Goal: Task Accomplishment & Management: Manage account settings

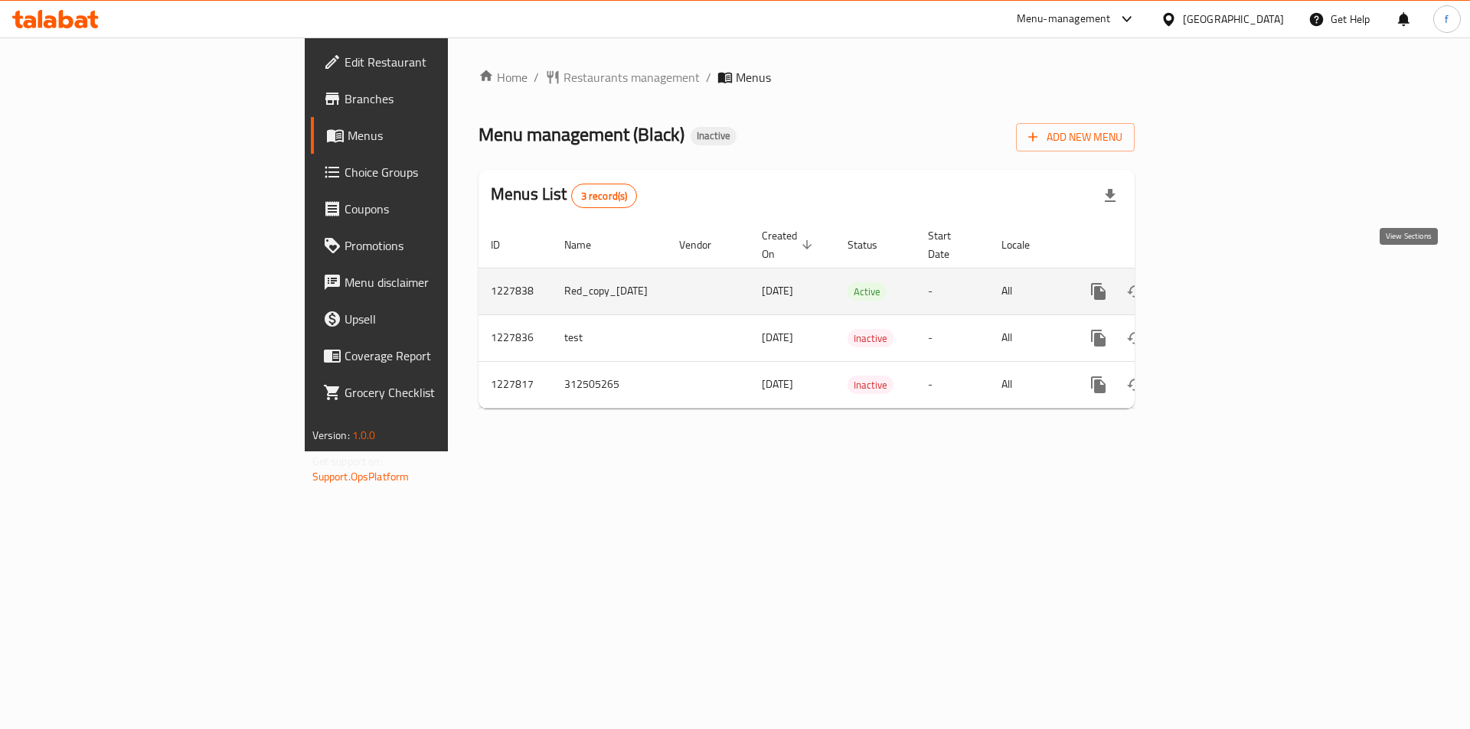
click at [1227, 273] on link "enhanced table" at bounding box center [1208, 291] width 37 height 37
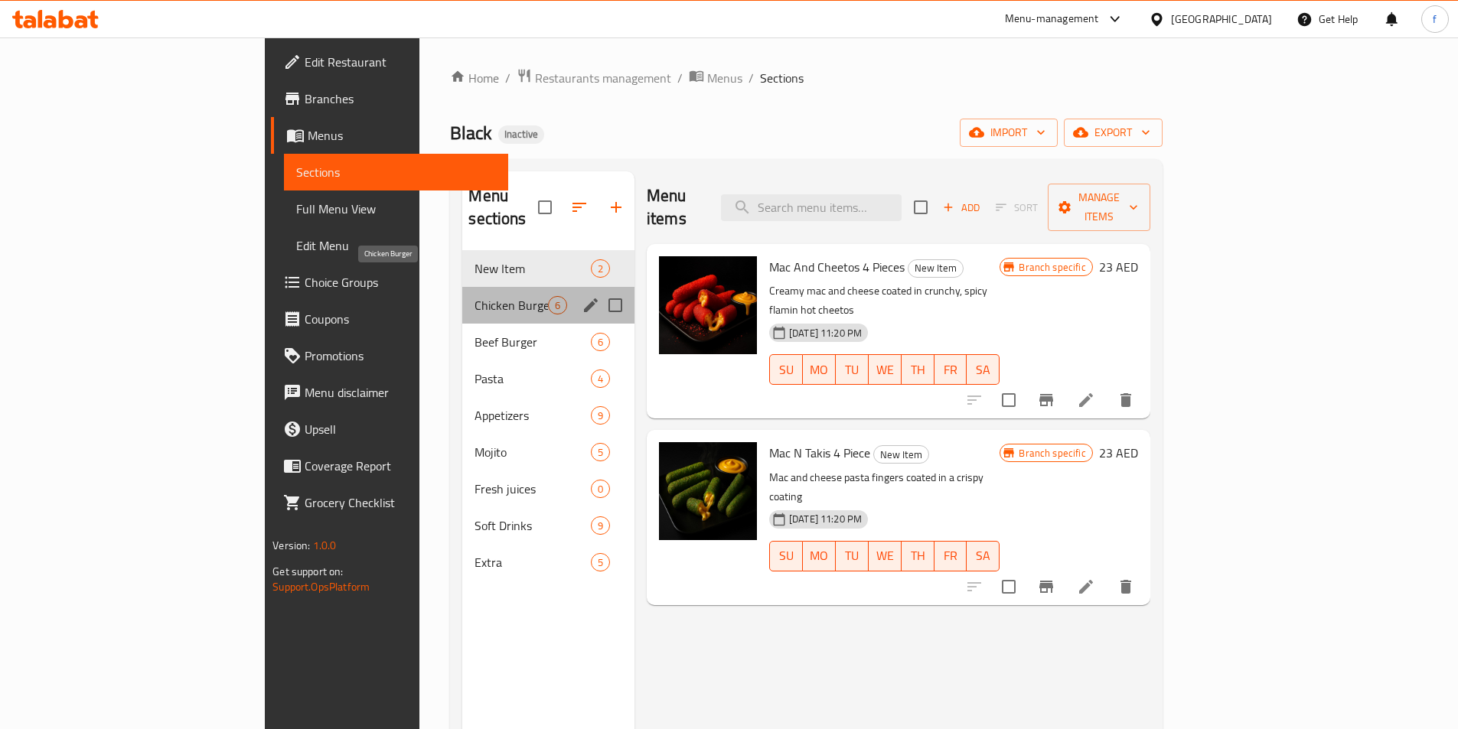
click at [475, 296] on span "Chicken Burger" at bounding box center [511, 305] width 73 height 18
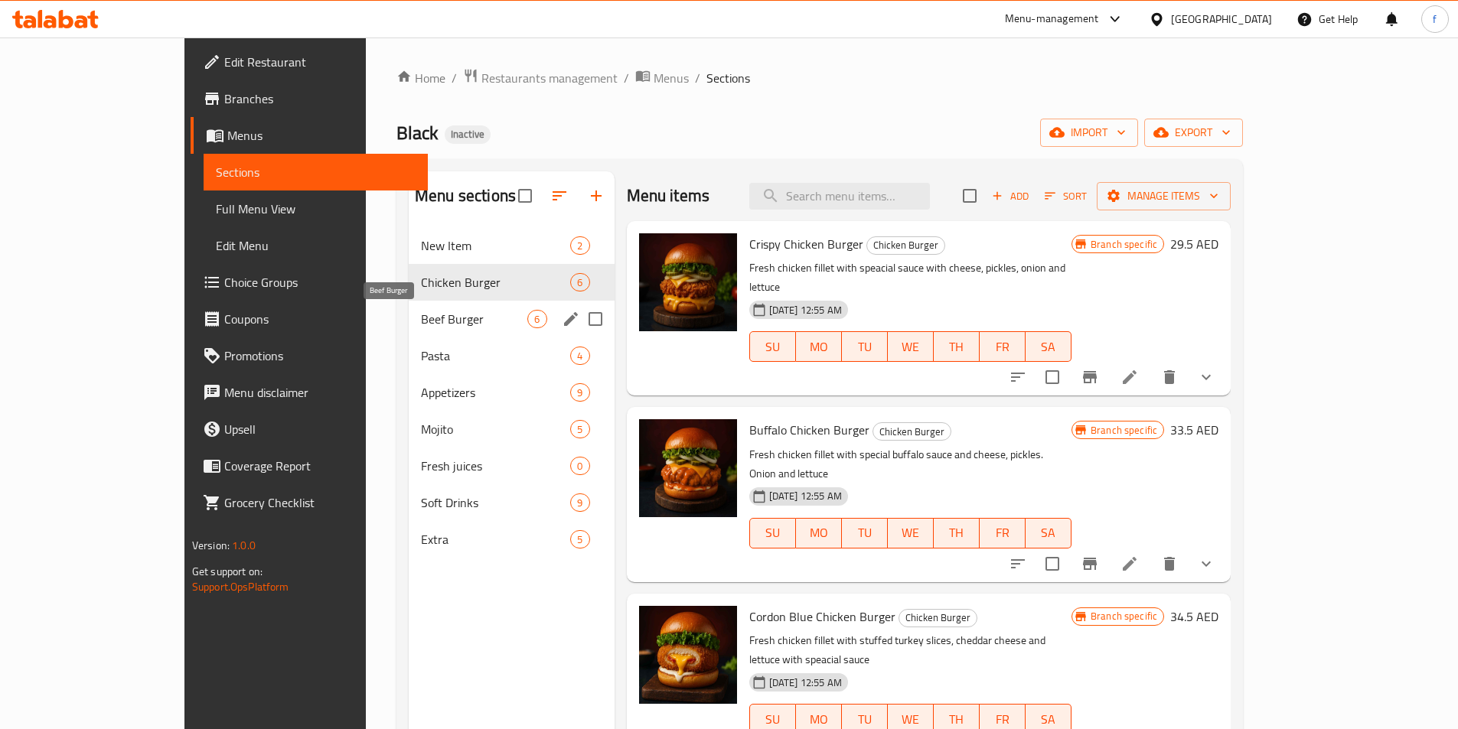
click at [421, 324] on span "Beef Burger" at bounding box center [474, 319] width 106 height 18
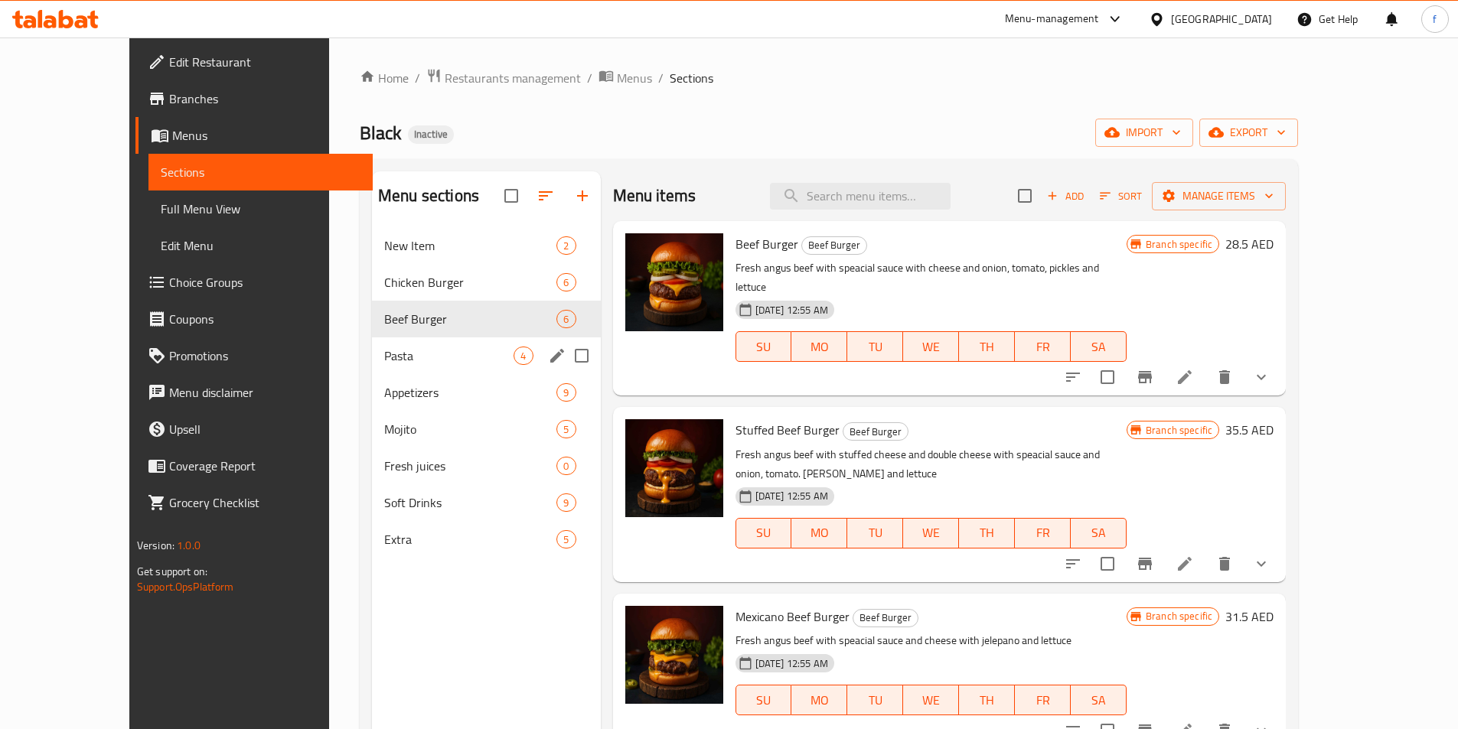
click at [385, 341] on div "Pasta 4" at bounding box center [486, 356] width 229 height 37
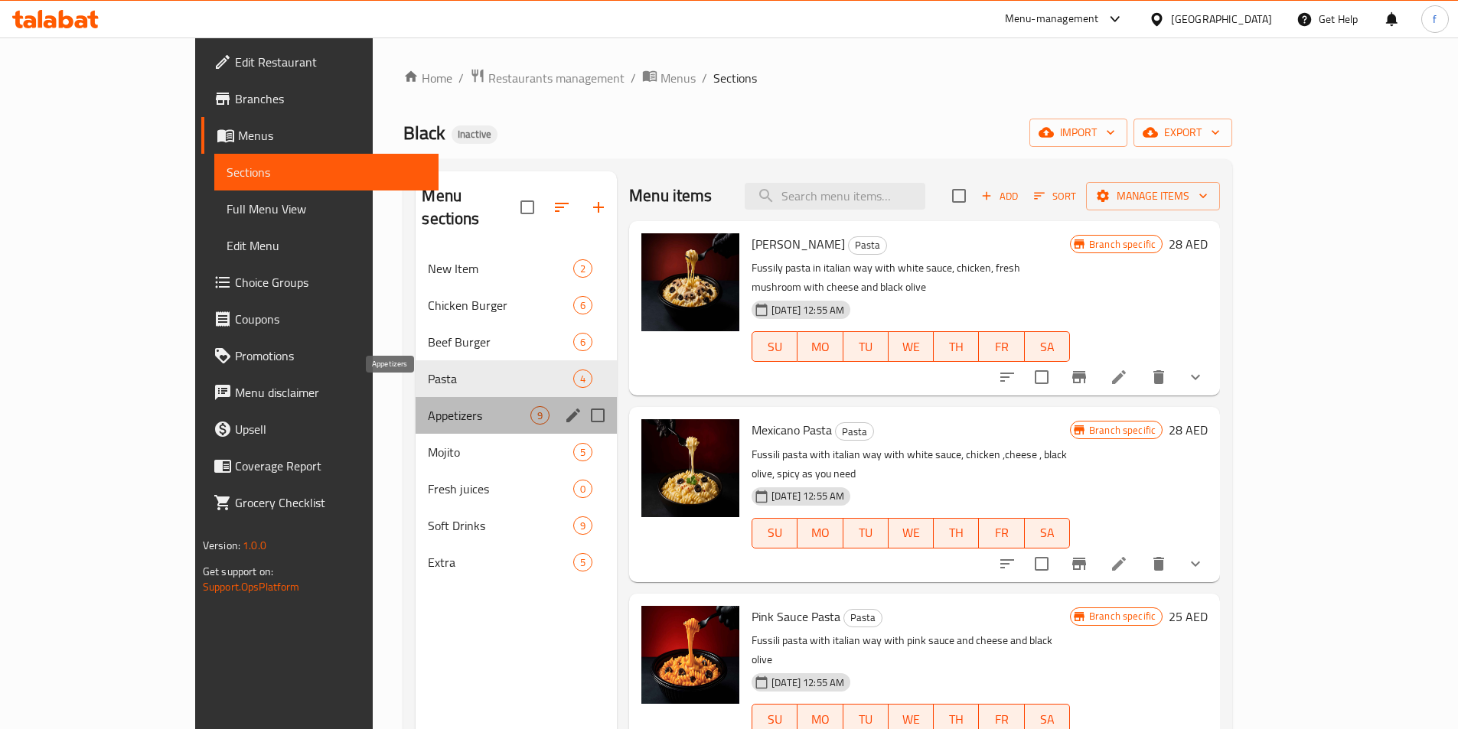
click at [428, 406] on span "Appetizers" at bounding box center [479, 415] width 103 height 18
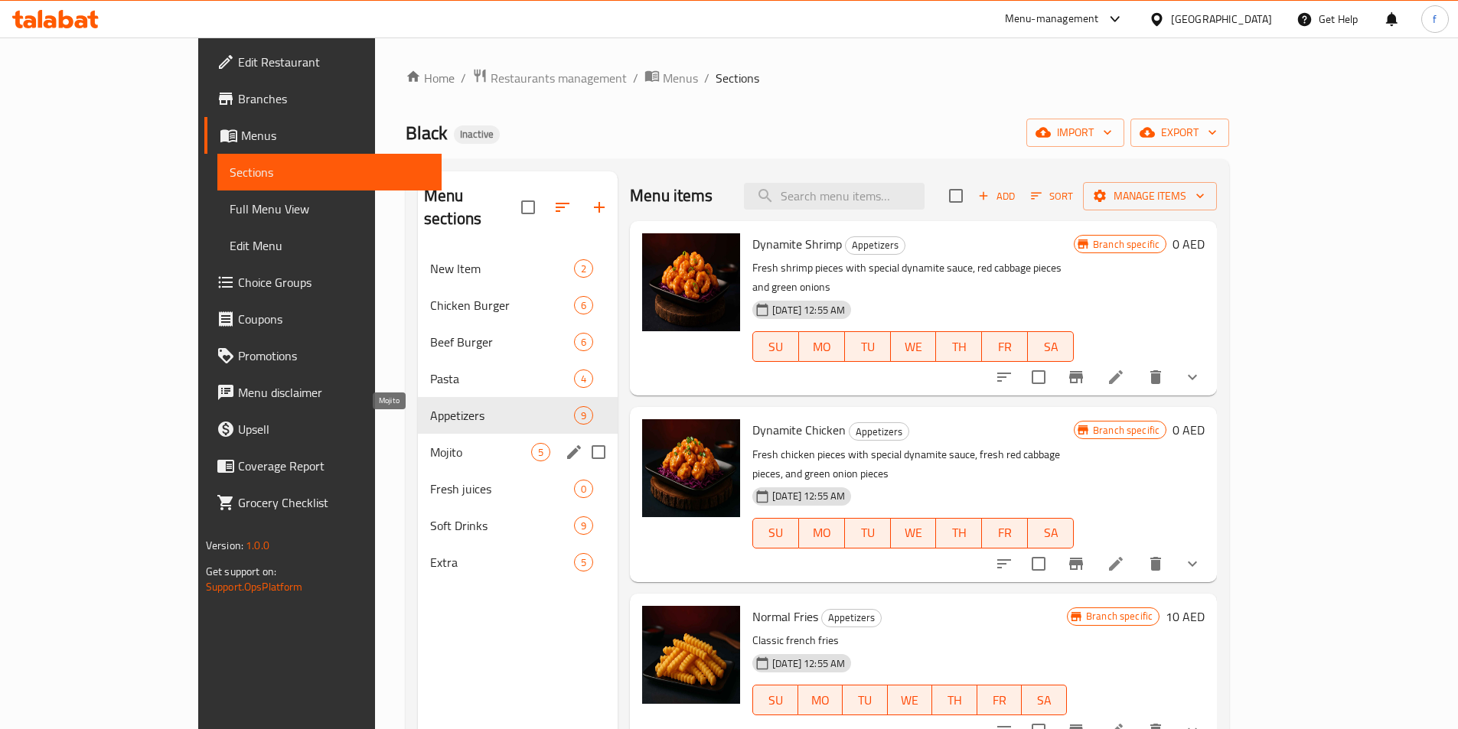
click at [430, 443] on span "Mojito" at bounding box center [480, 452] width 101 height 18
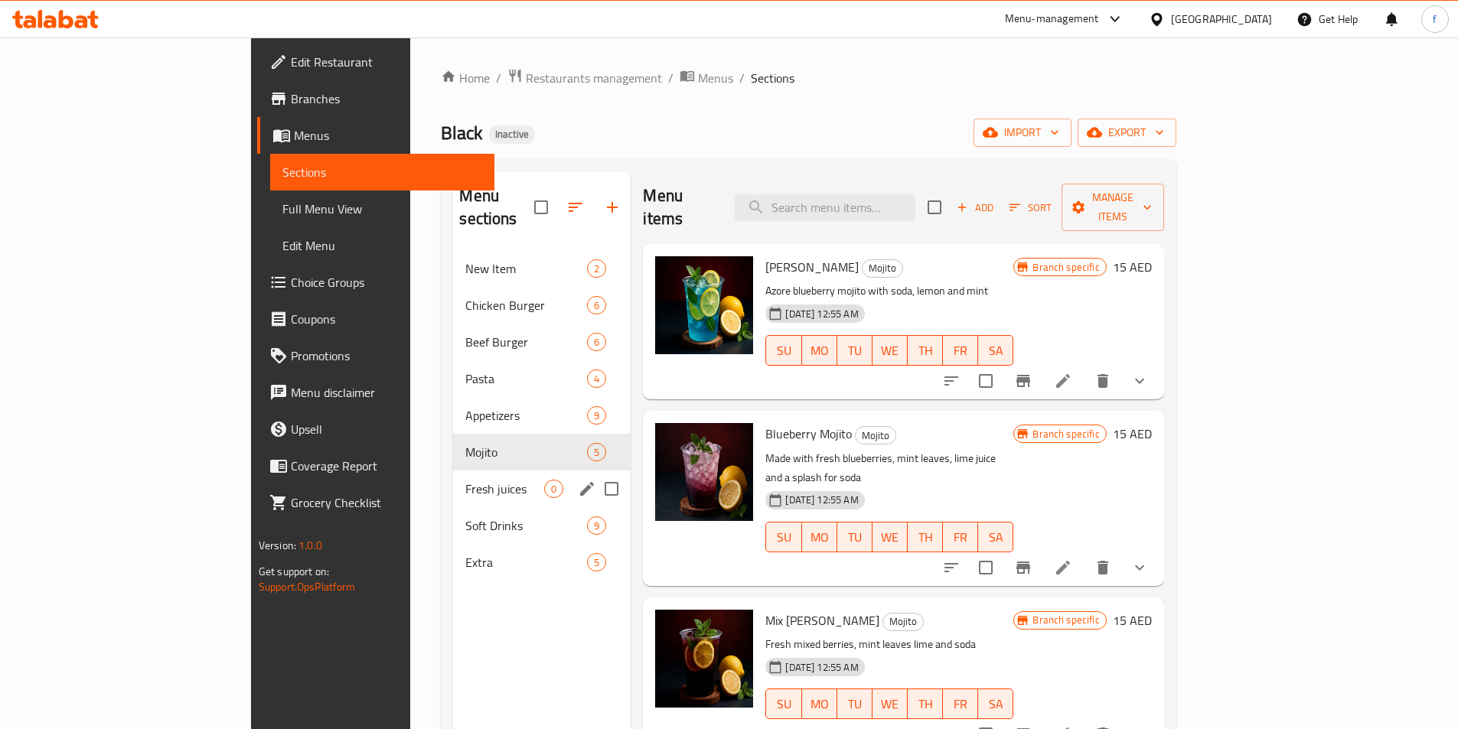
click at [453, 483] on div "Fresh juices 0" at bounding box center [542, 489] width 178 height 37
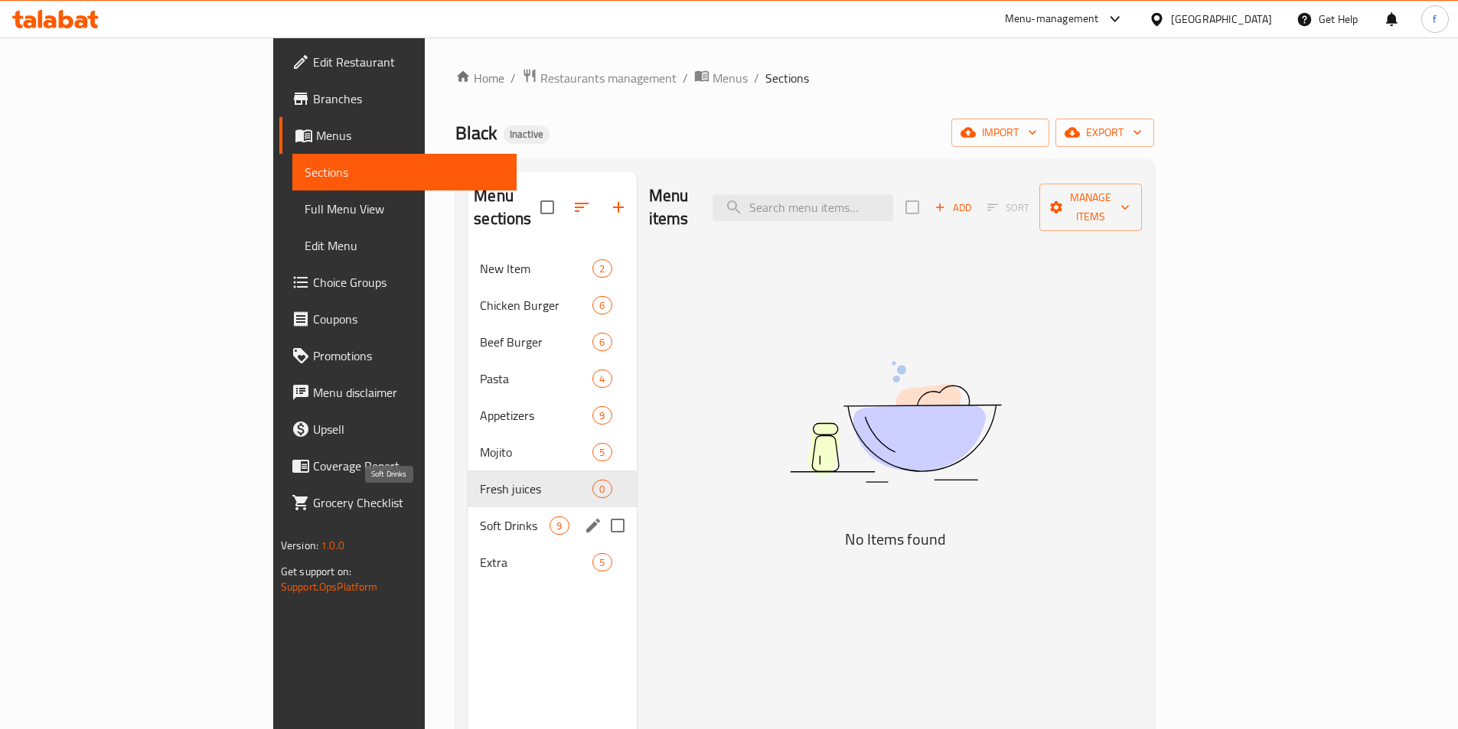
click at [480, 517] on span "Soft Drinks" at bounding box center [515, 526] width 70 height 18
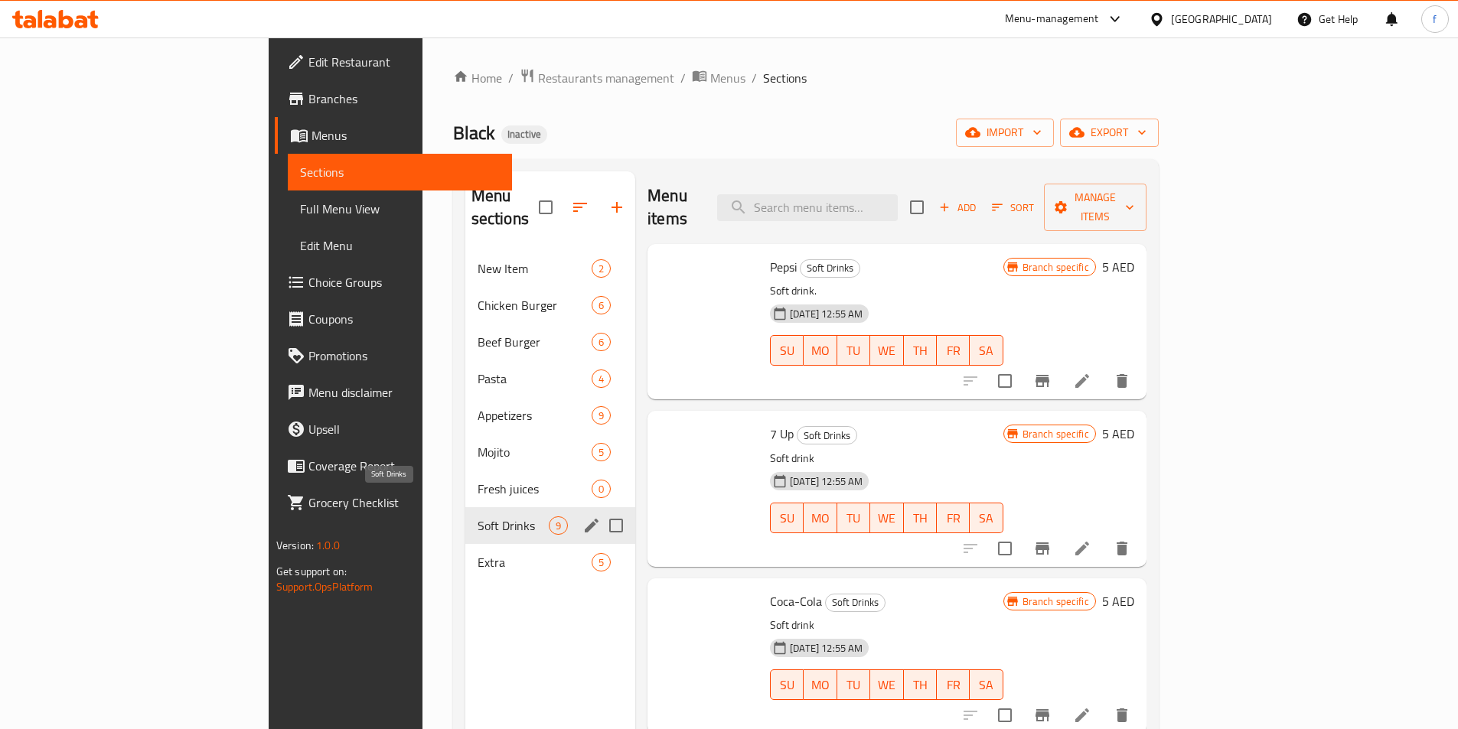
click at [478, 553] on span "Extra" at bounding box center [535, 562] width 114 height 18
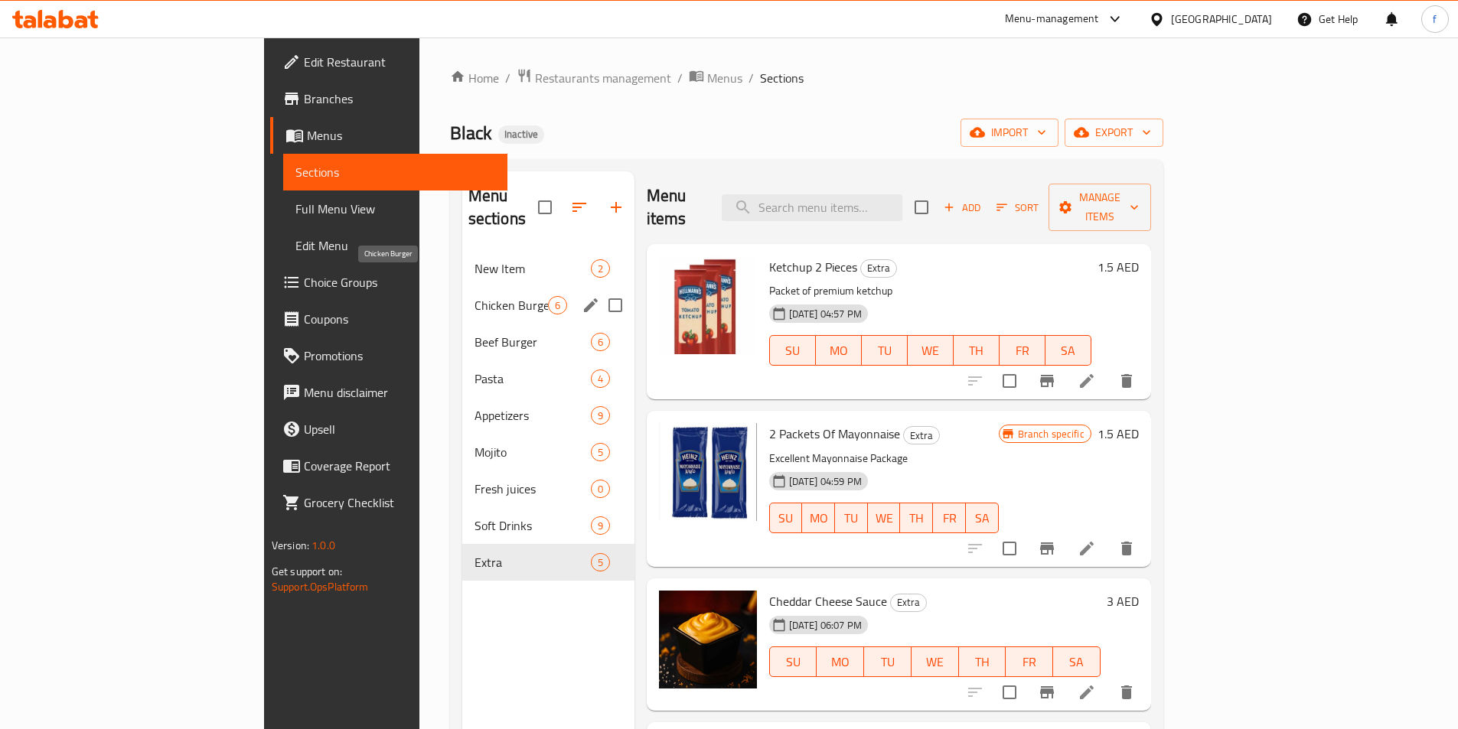
click at [462, 258] on div "New Item 2" at bounding box center [548, 268] width 172 height 37
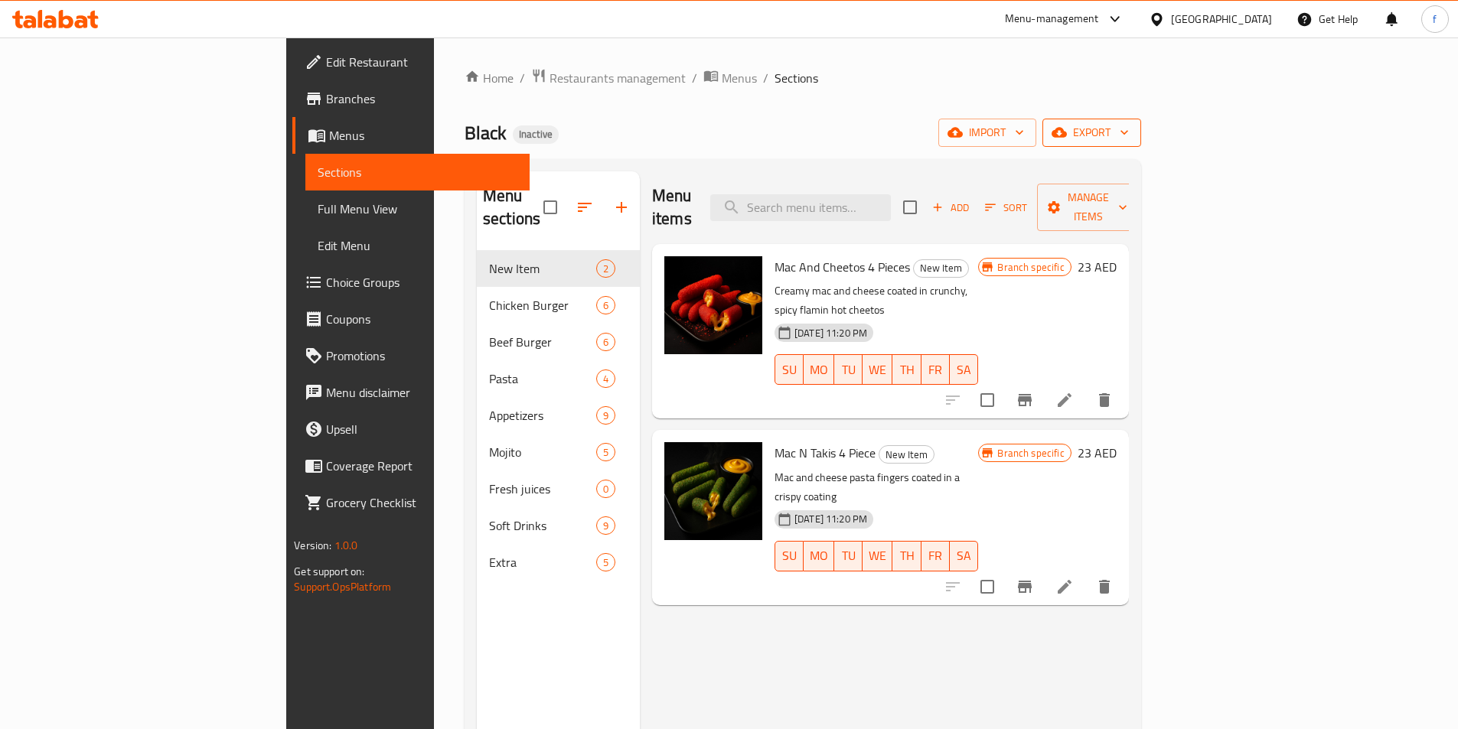
click at [1129, 135] on span "export" at bounding box center [1092, 132] width 74 height 19
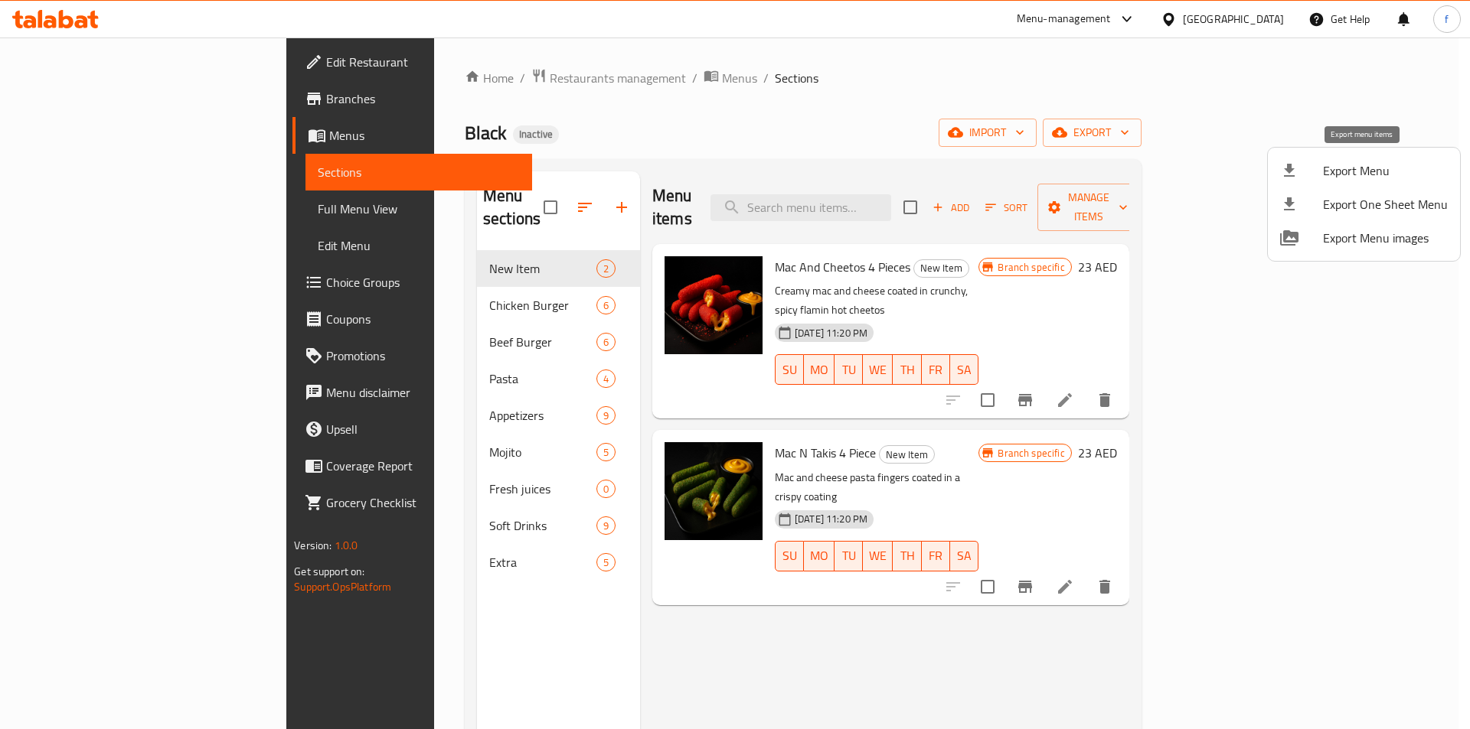
click at [1335, 176] on span "Export Menu" at bounding box center [1385, 170] width 125 height 18
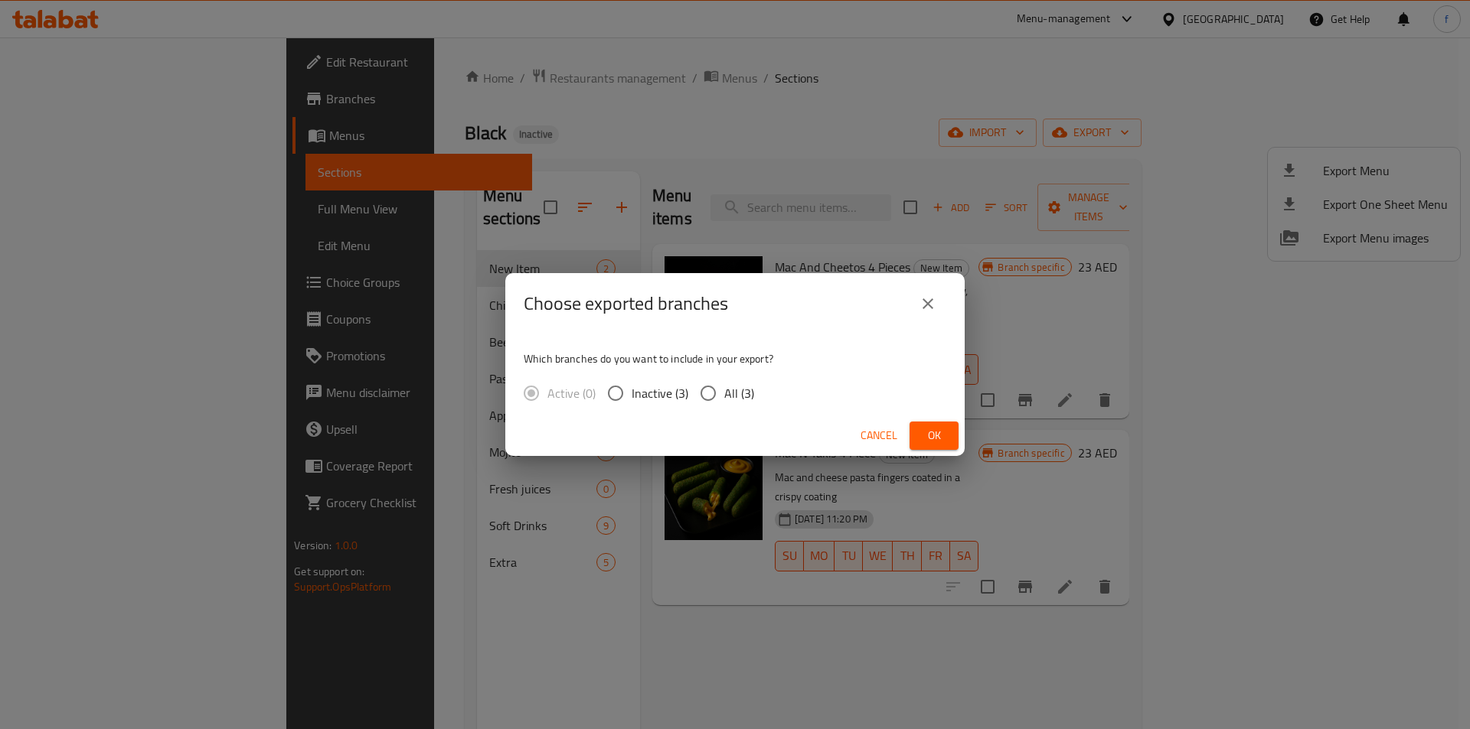
click at [606, 535] on div "Choose exported branches Which branches do you want to include in your export? …" at bounding box center [735, 364] width 1470 height 729
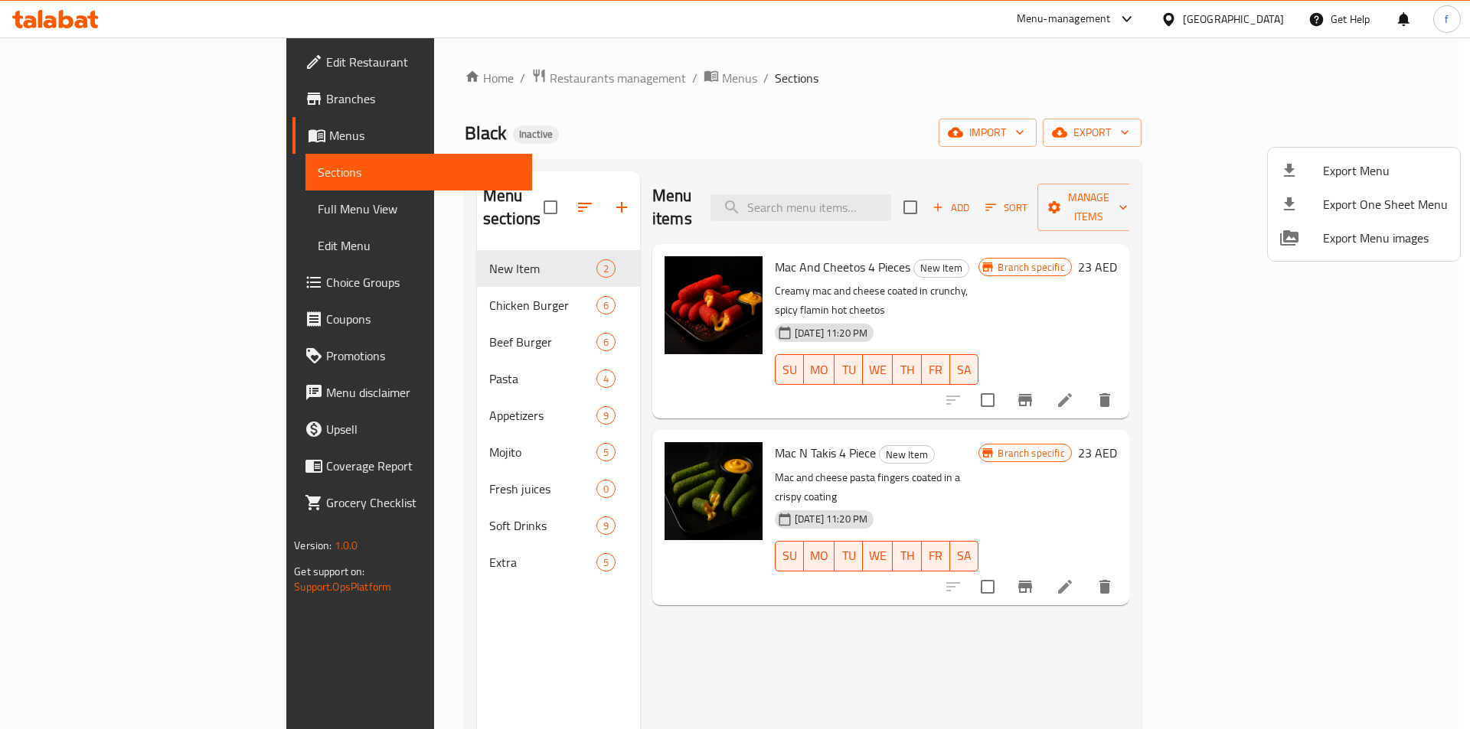
click at [127, 132] on div at bounding box center [735, 364] width 1470 height 729
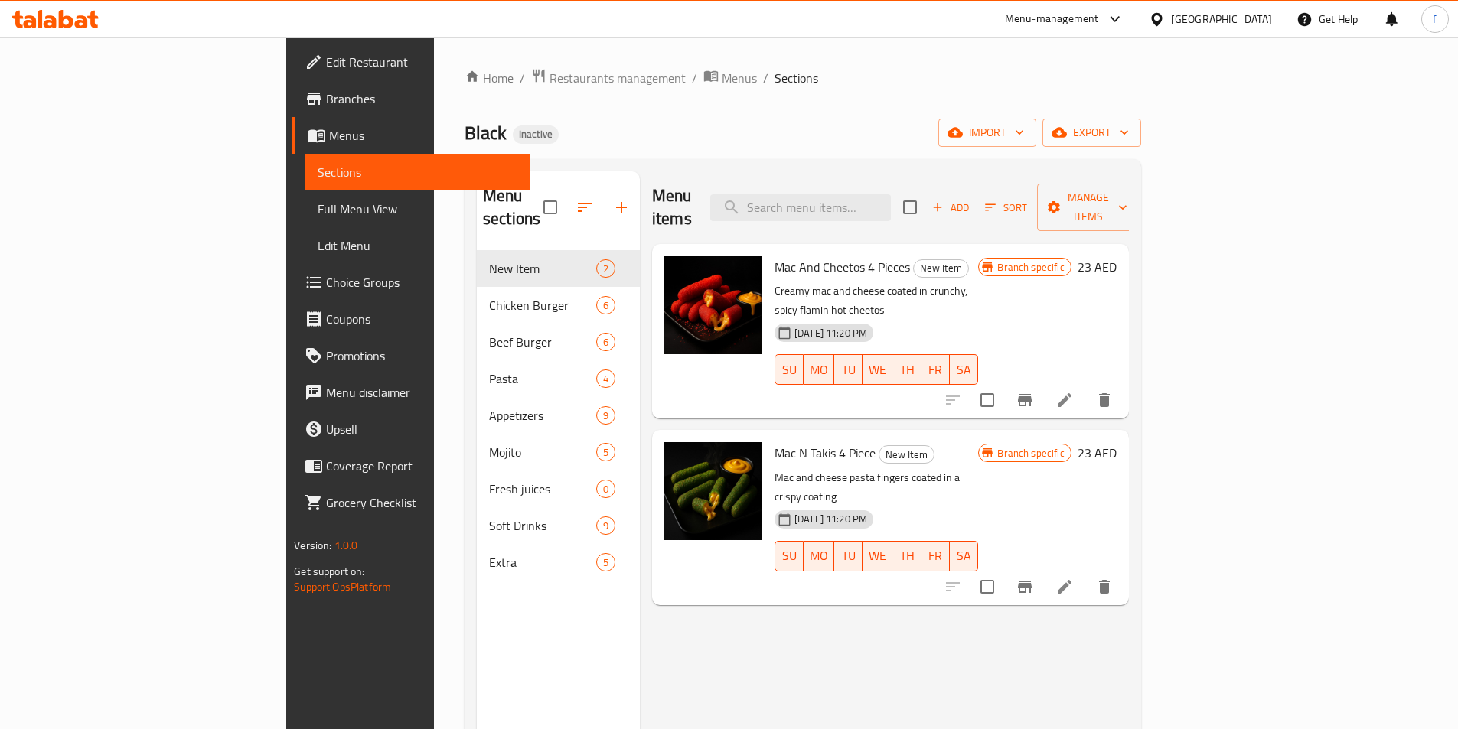
click at [292, 122] on link "Menus" at bounding box center [410, 135] width 237 height 37
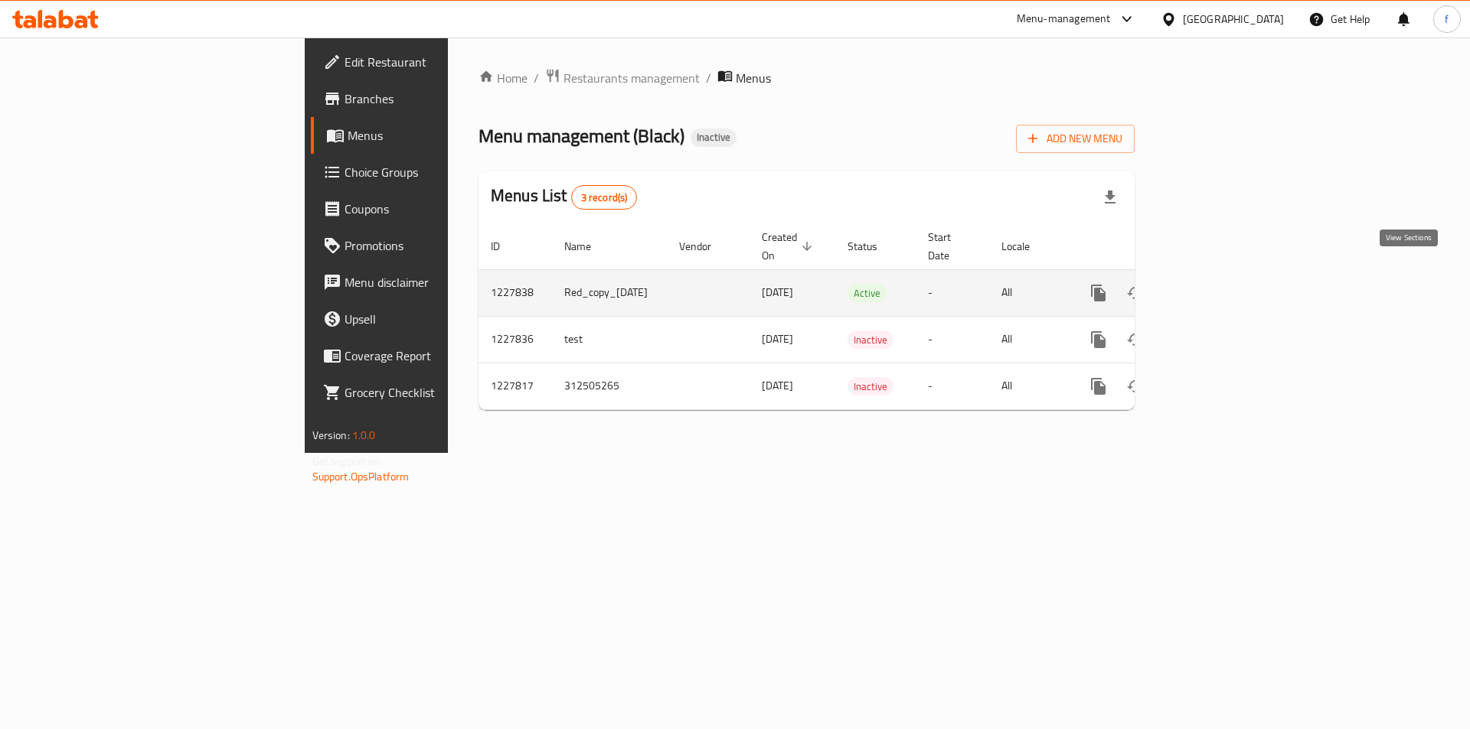
click at [1215, 286] on icon "enhanced table" at bounding box center [1209, 293] width 14 height 14
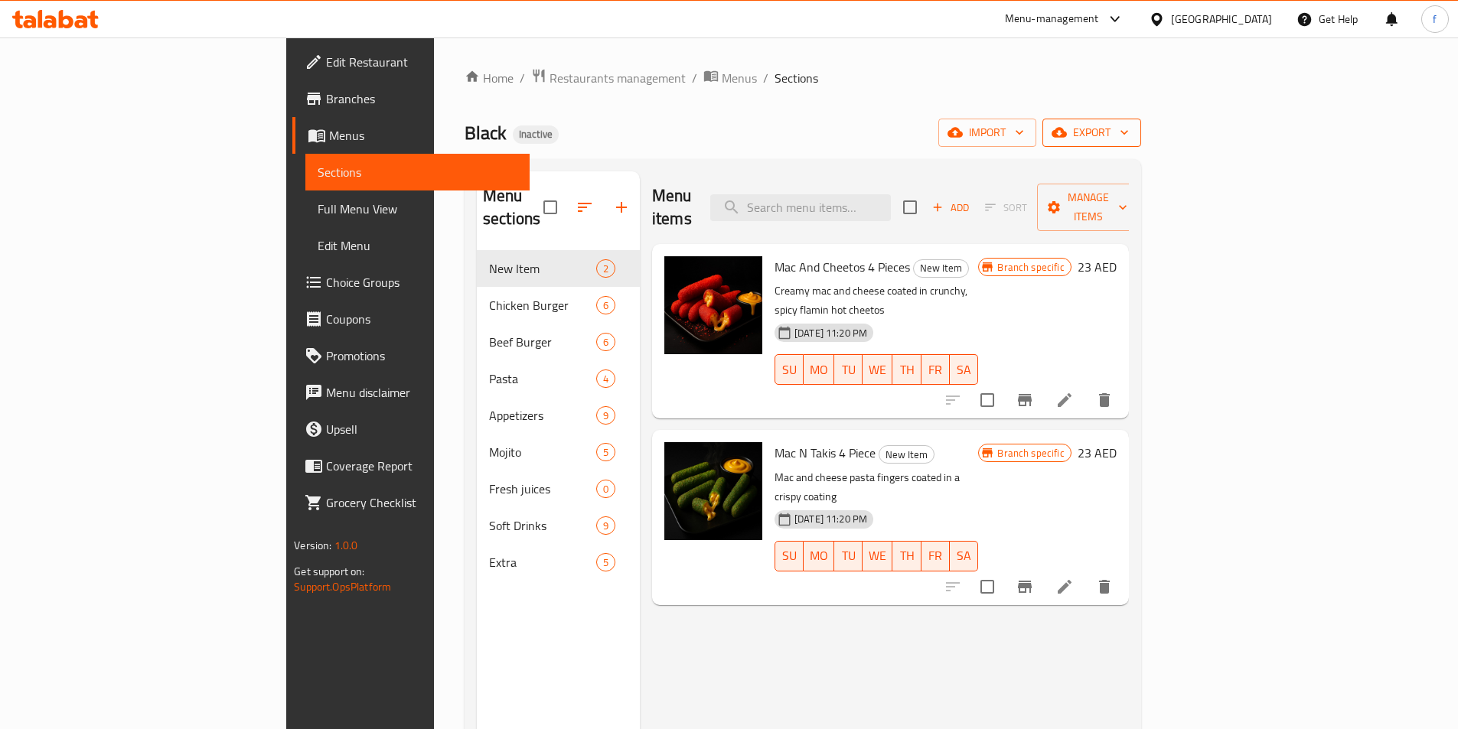
click at [1129, 134] on span "export" at bounding box center [1092, 132] width 74 height 19
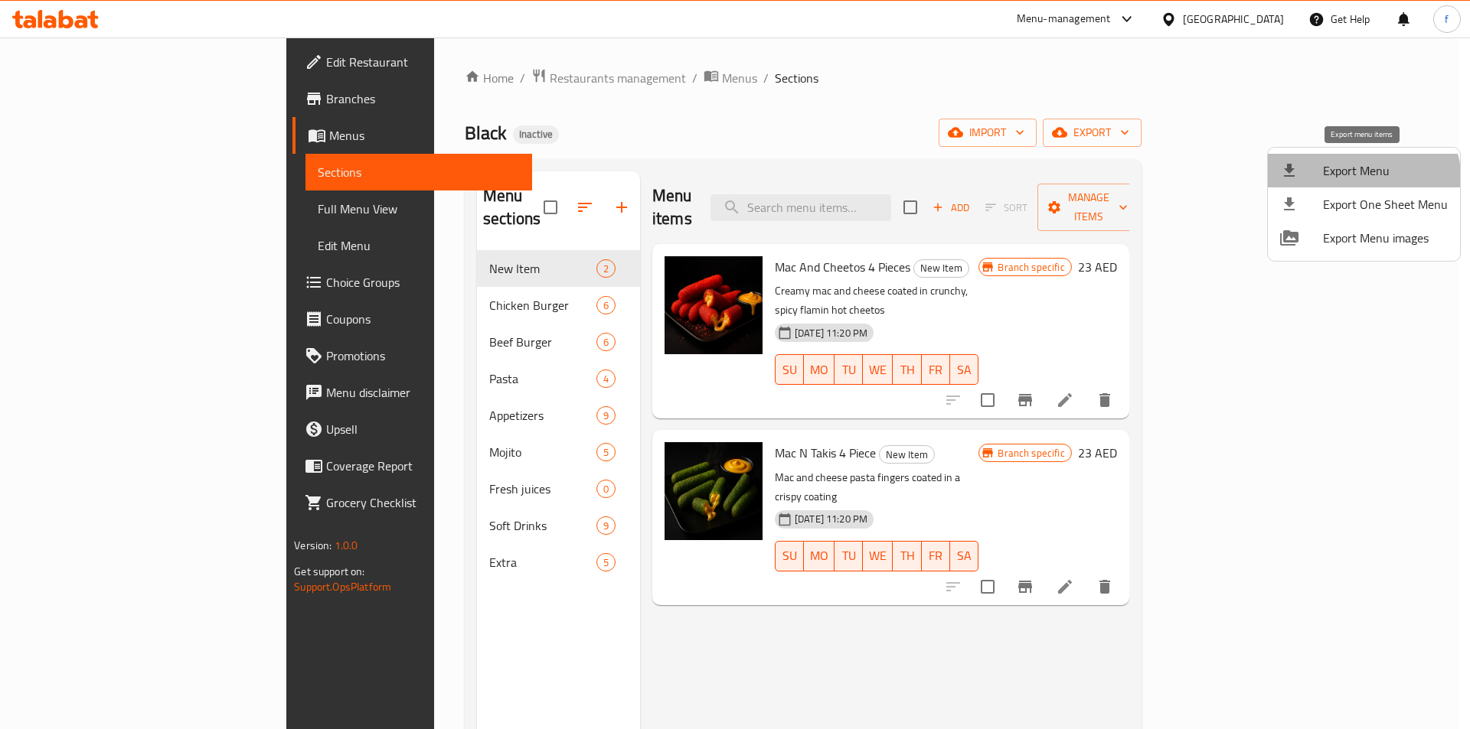
click at [1360, 180] on span "Export Menu" at bounding box center [1385, 170] width 125 height 18
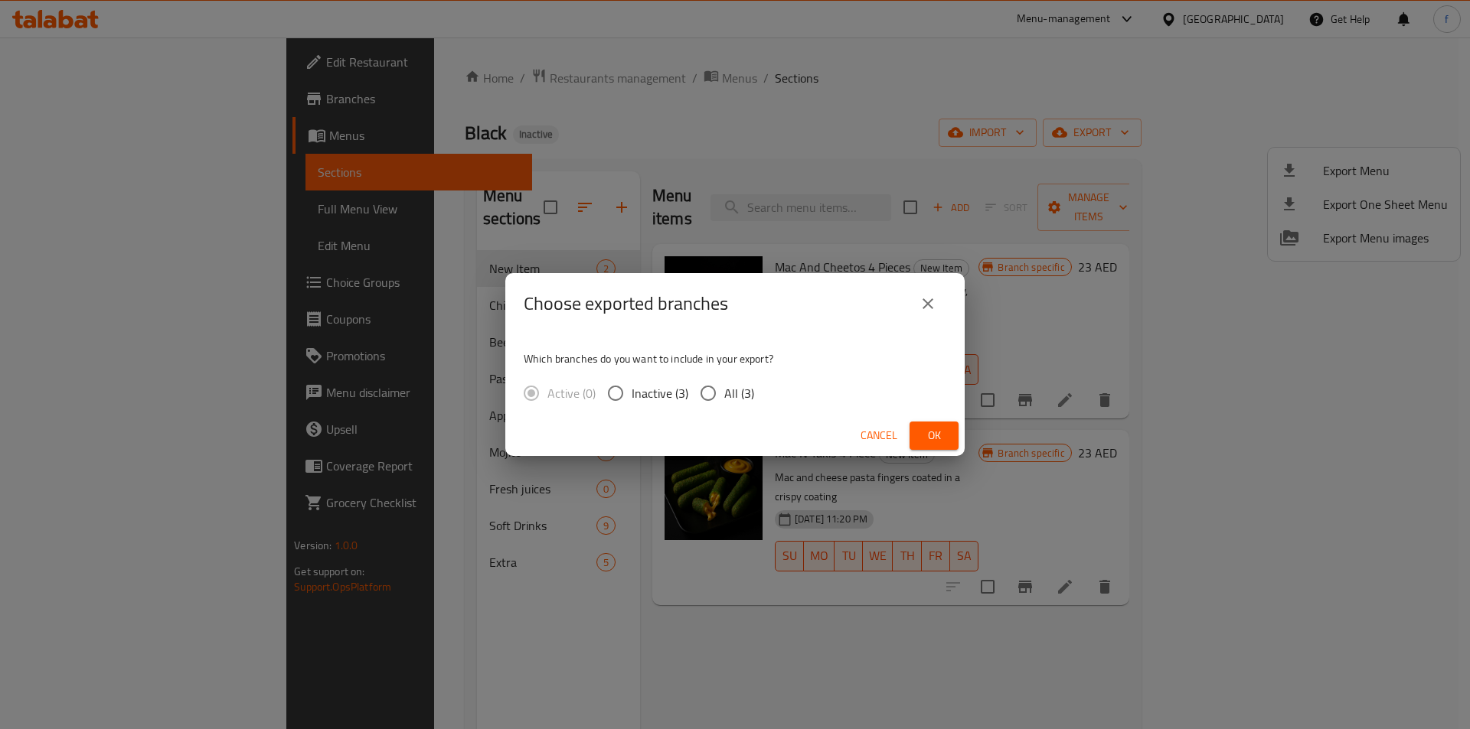
click at [613, 396] on input "Inactive (3)" at bounding box center [615, 393] width 32 height 32
radio input "true"
click at [945, 435] on span "Ok" at bounding box center [934, 435] width 24 height 19
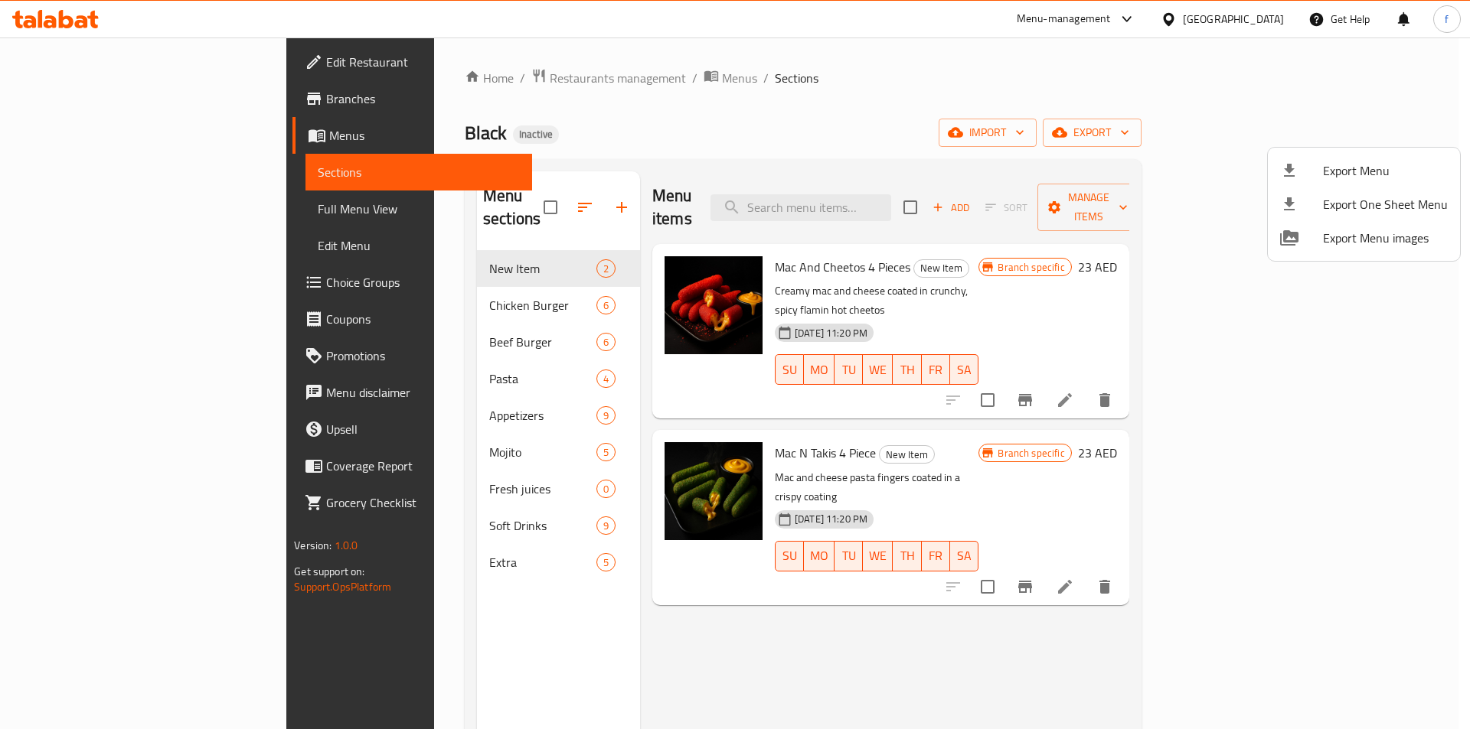
click at [155, 207] on div at bounding box center [735, 364] width 1470 height 729
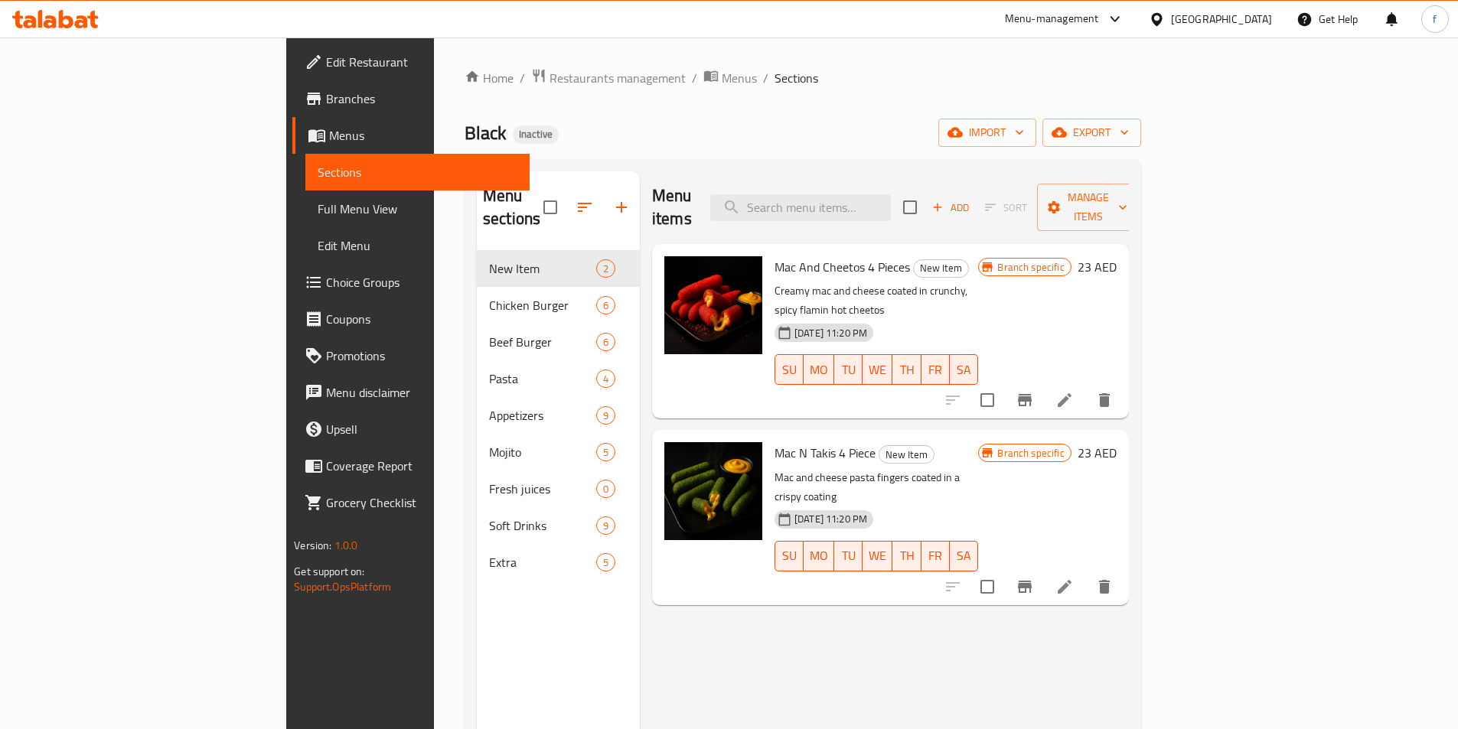
click at [318, 210] on span "Full Menu View" at bounding box center [418, 209] width 200 height 18
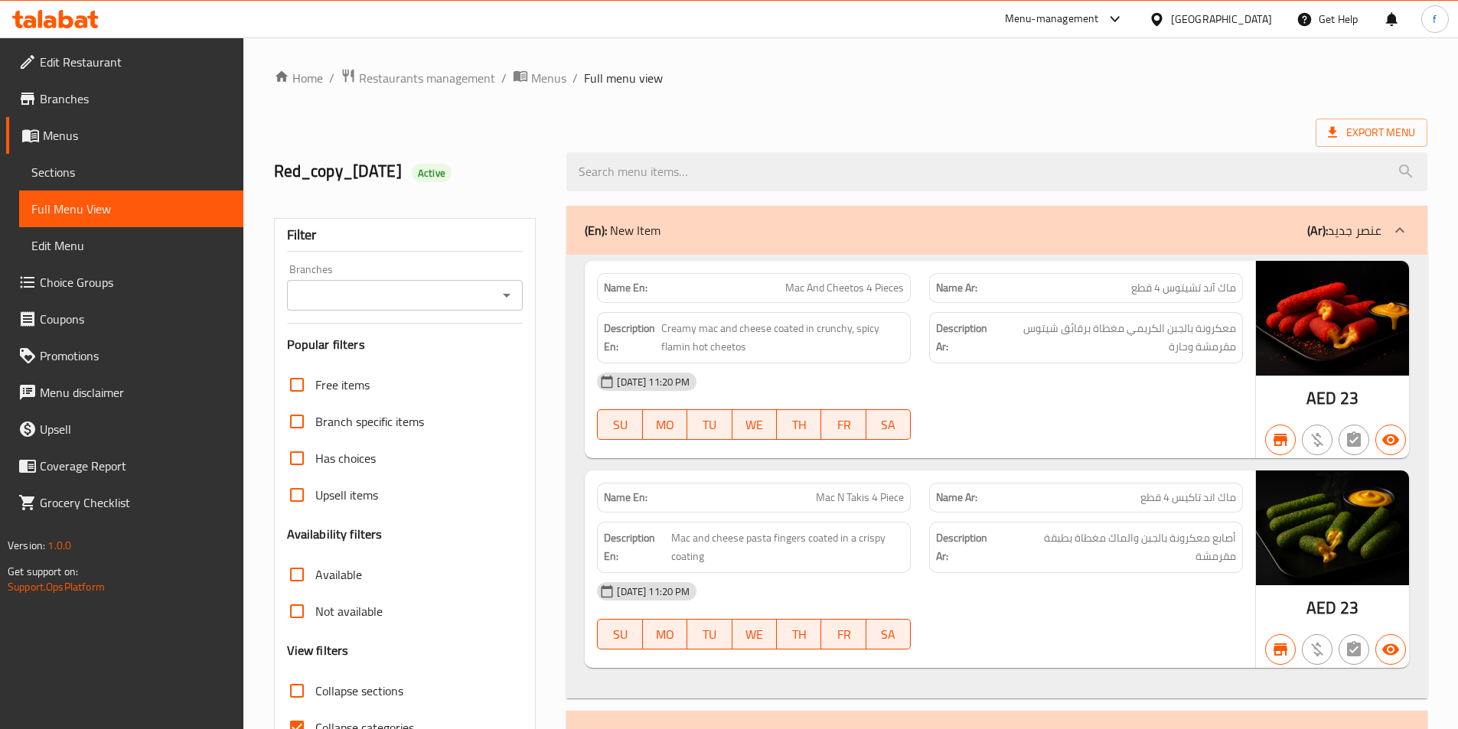
click at [638, 287] on strong "Name En:" at bounding box center [626, 288] width 44 height 16
copy strong "Name En:"
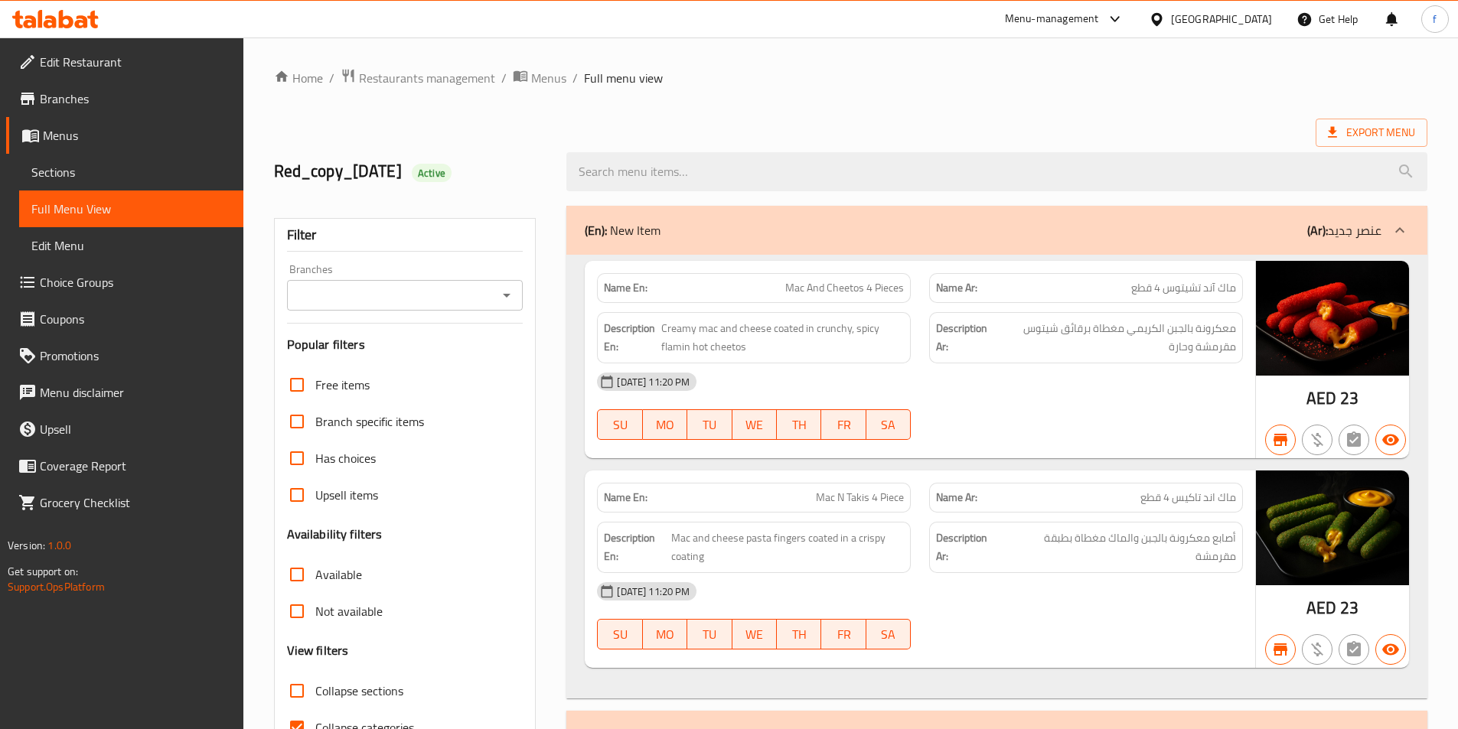
click at [635, 325] on strong "Description En:" at bounding box center [631, 338] width 54 height 38
copy strong "Description En:"
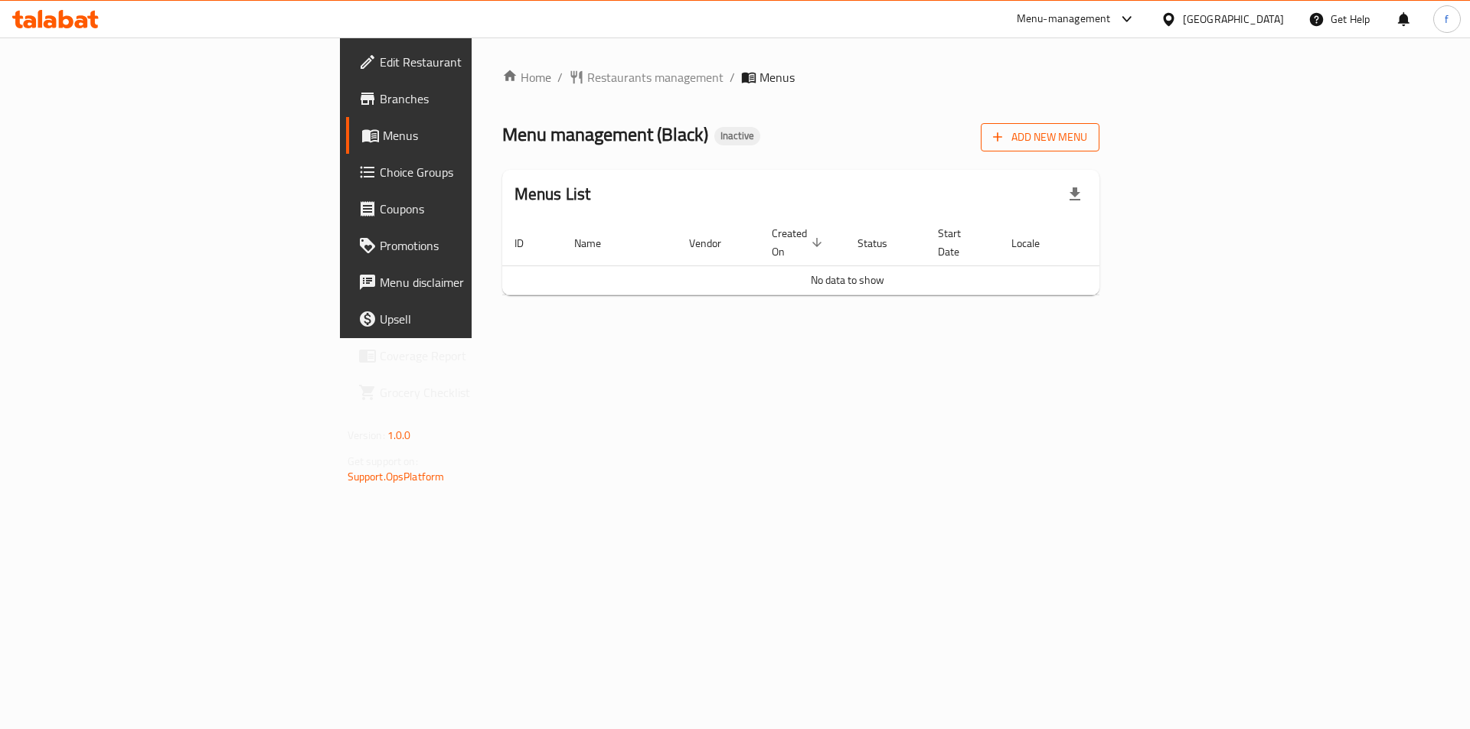
click at [1087, 128] on span "Add New Menu" at bounding box center [1040, 137] width 94 height 19
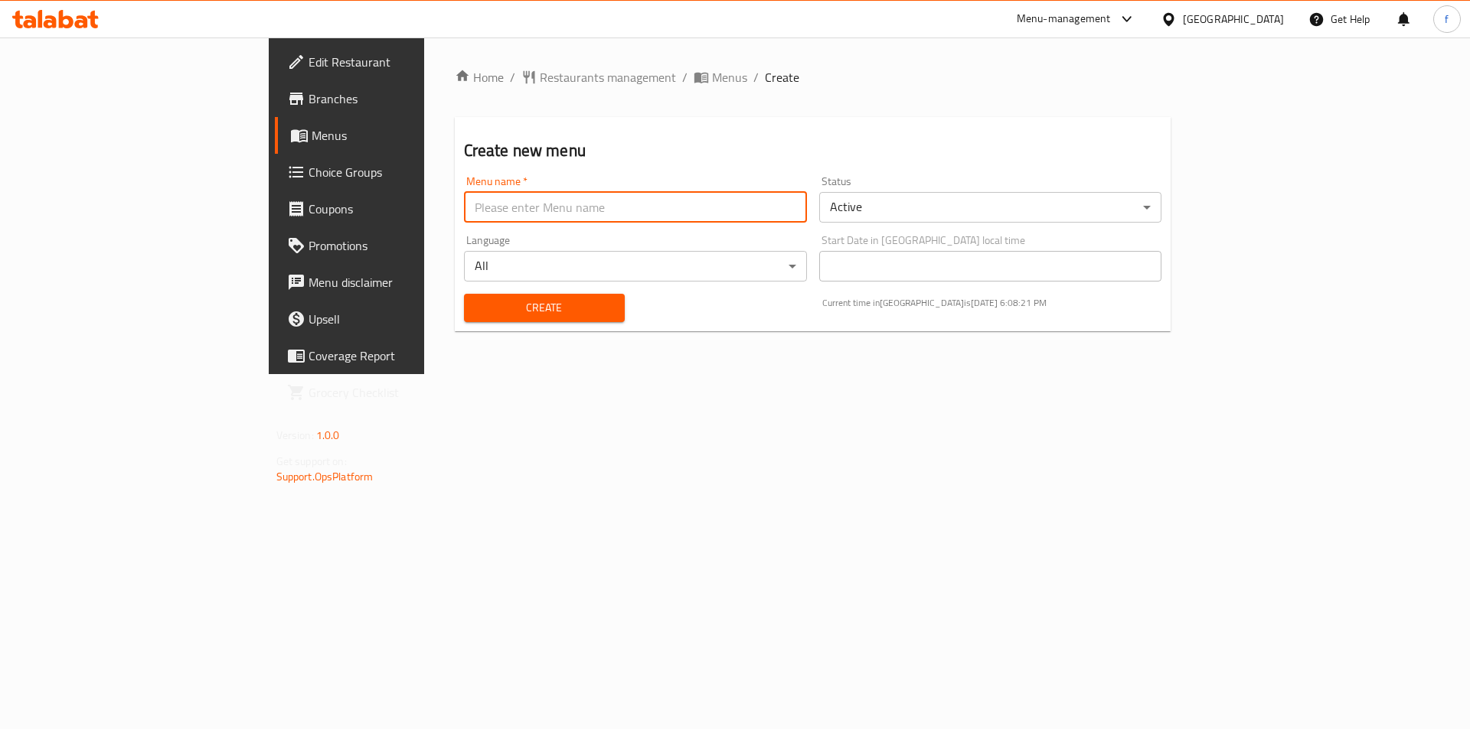
click at [464, 210] on input "text" at bounding box center [635, 207] width 343 height 31
type input "menu"
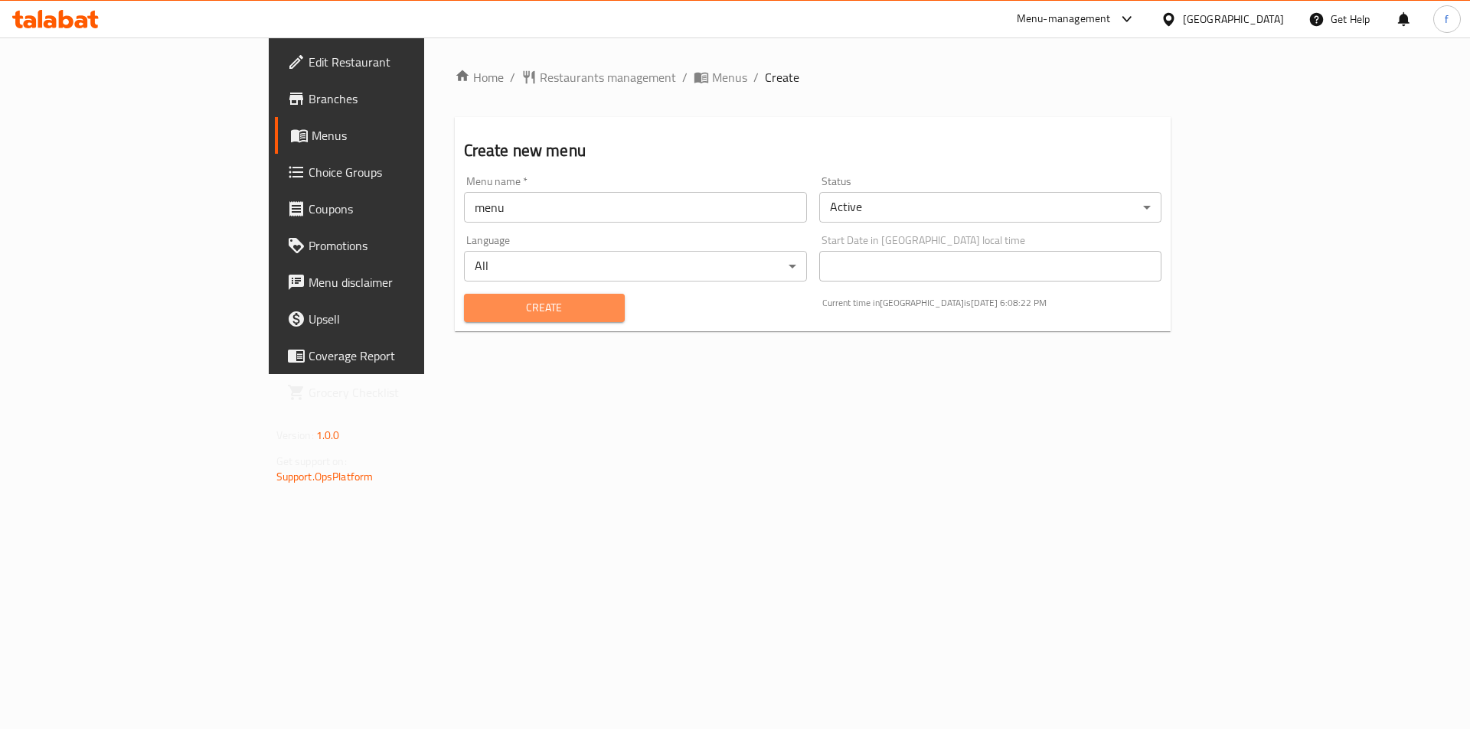
click at [476, 308] on span "Create" at bounding box center [544, 308] width 136 height 19
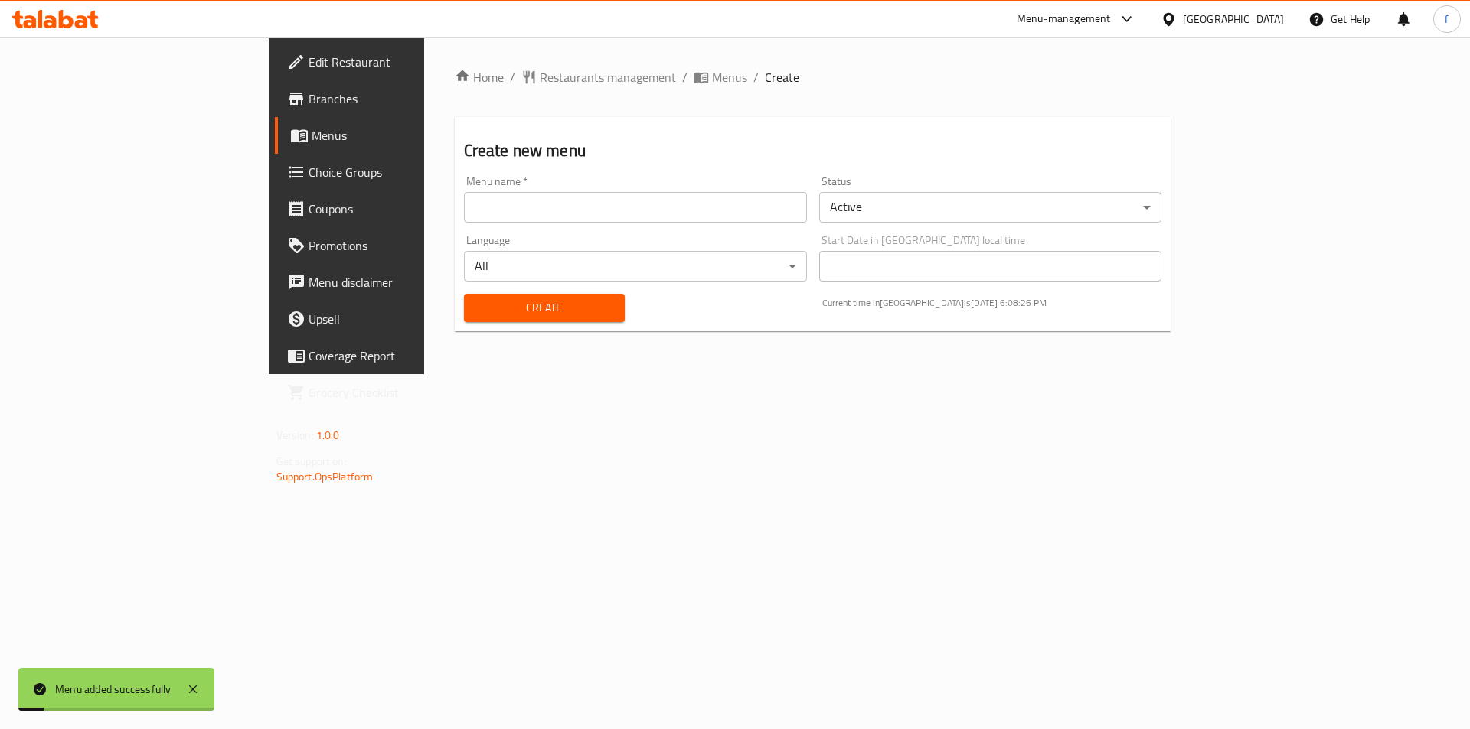
click at [275, 149] on link "Menus" at bounding box center [395, 135] width 240 height 37
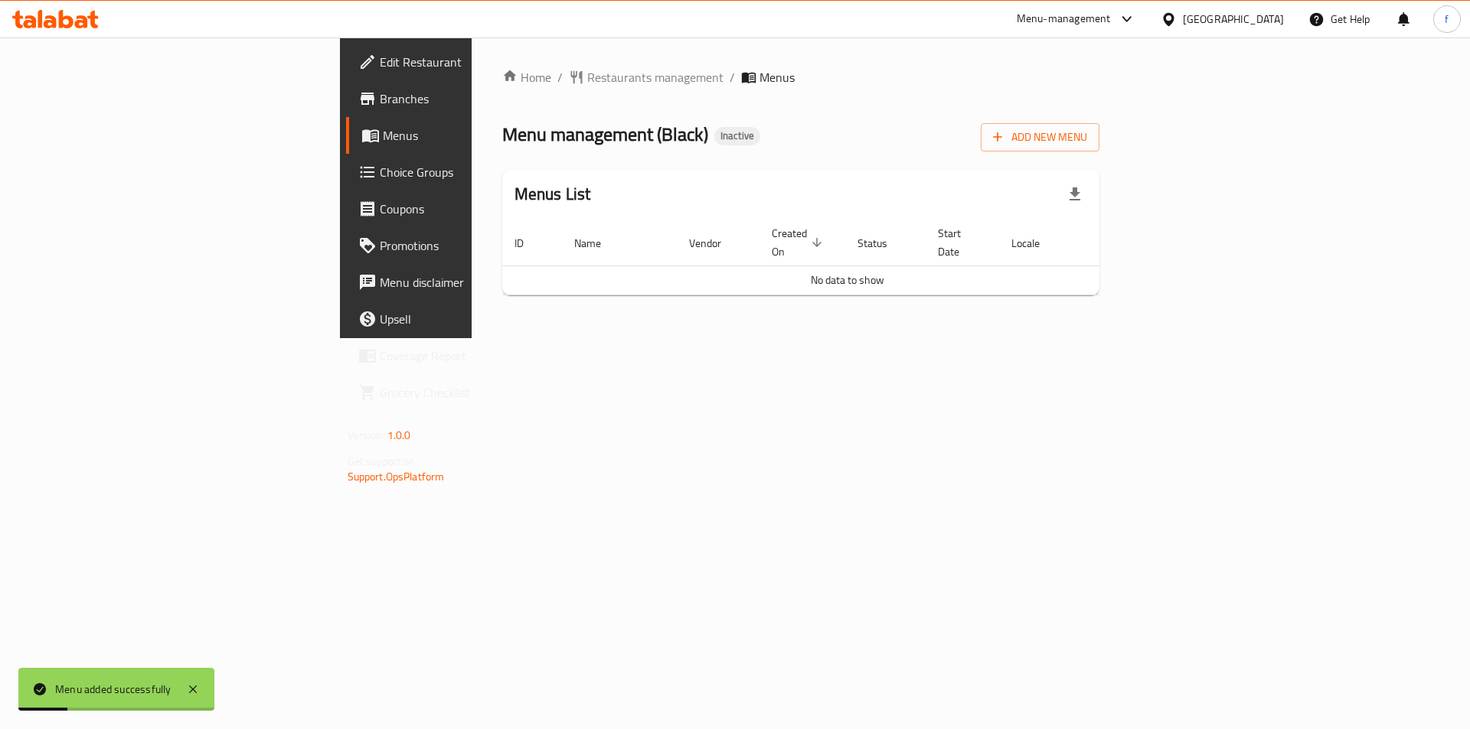
click at [1130, 338] on div "Home / Restaurants management / Menus Menu management ( Black ) Inactive Add Ne…" at bounding box center [800, 188] width 659 height 301
click at [517, 338] on div "Home / Restaurants management / Menus Menu management ( Black ) Inactive Add Ne…" at bounding box center [800, 188] width 659 height 301
click at [506, 338] on div "Home / Restaurants management / Menus Menu management ( Black ) Inactive Add Ne…" at bounding box center [800, 188] width 659 height 301
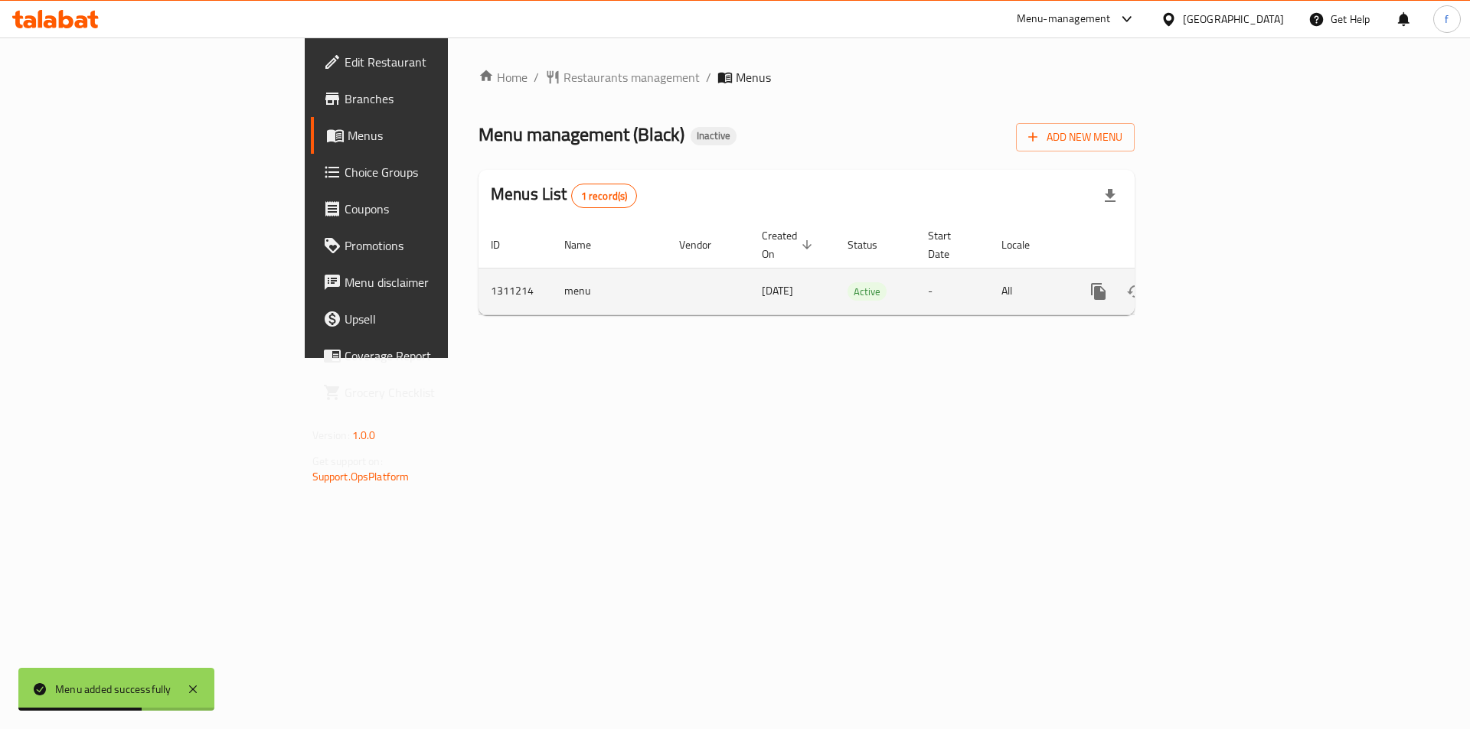
click at [1215, 285] on icon "enhanced table" at bounding box center [1209, 292] width 14 height 14
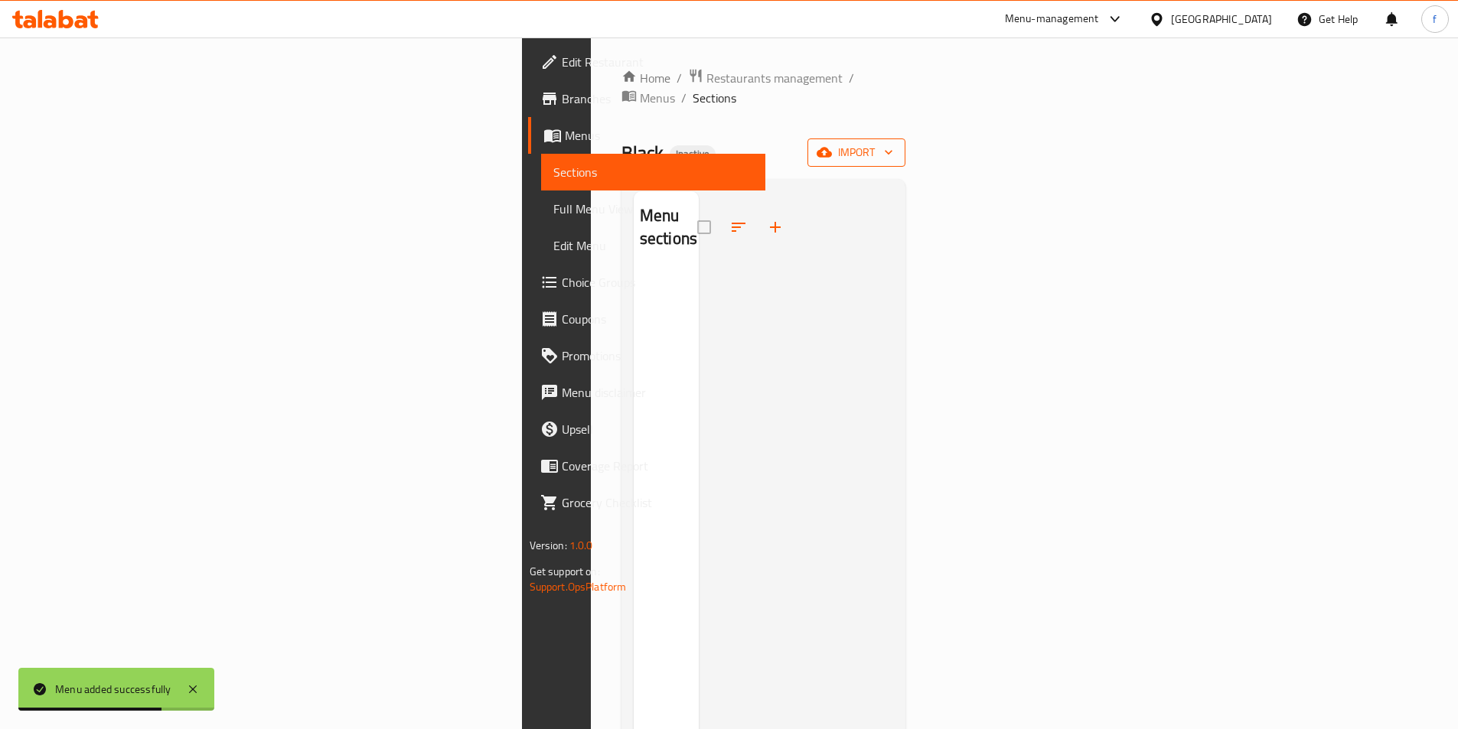
click at [893, 143] on span "import" at bounding box center [856, 152] width 73 height 19
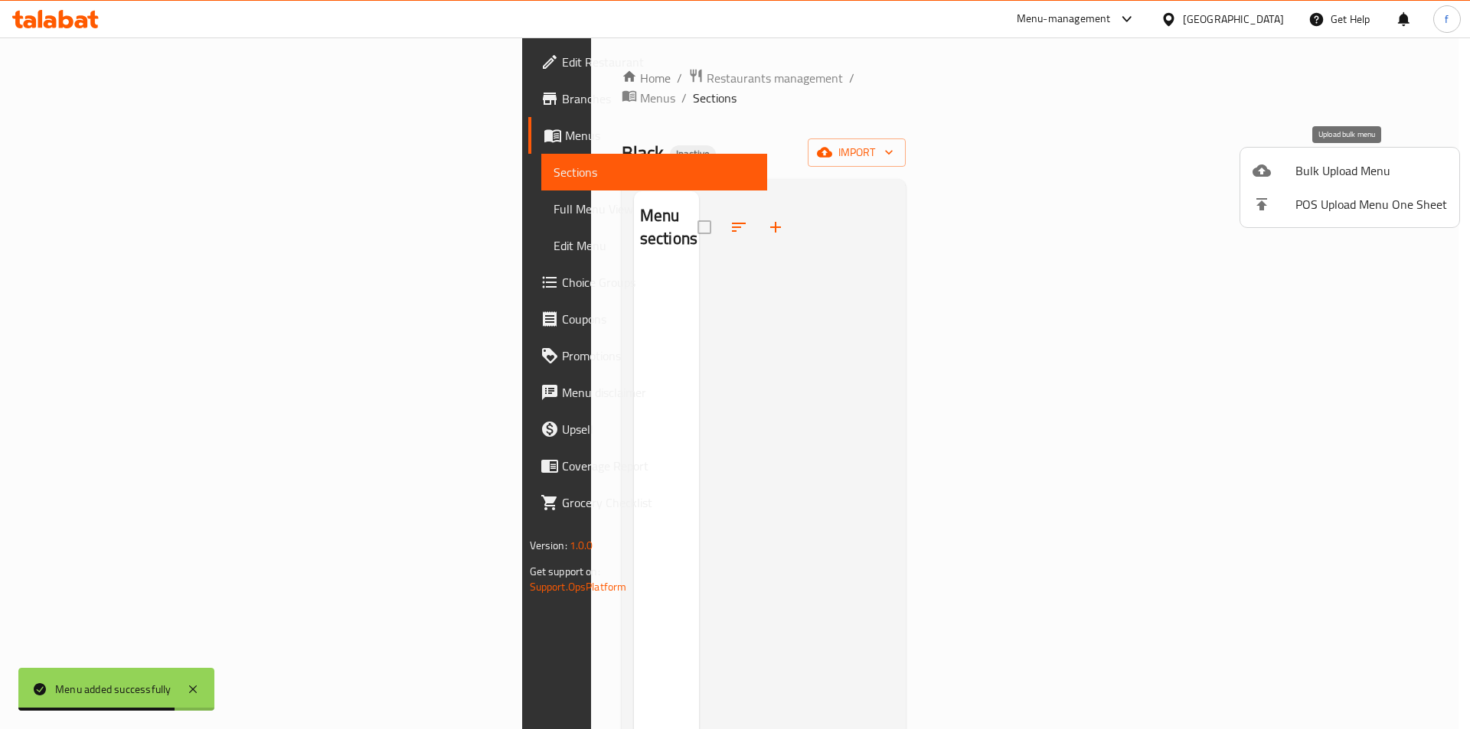
click at [1315, 178] on span "Bulk Upload Menu" at bounding box center [1371, 170] width 152 height 18
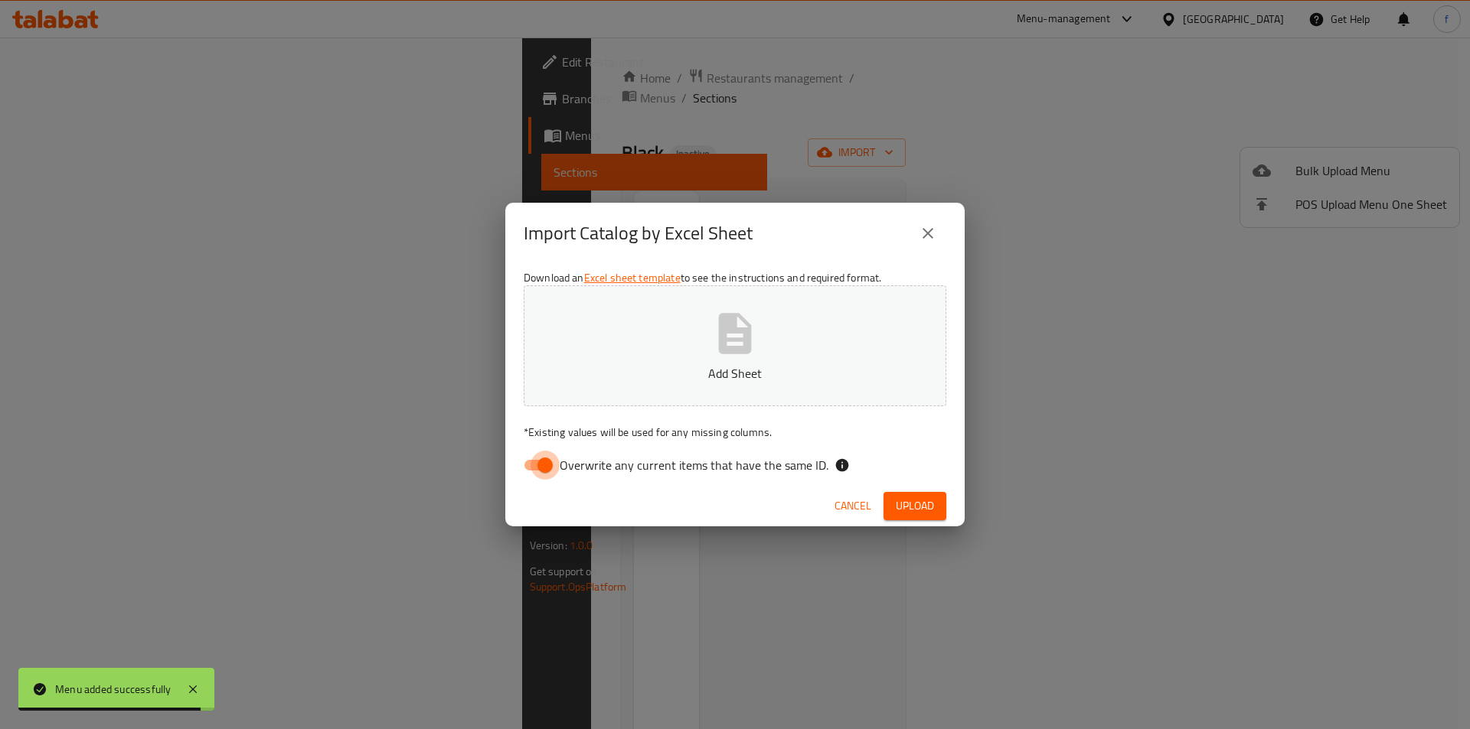
click at [544, 462] on input "Overwrite any current items that have the same ID." at bounding box center [544, 465] width 87 height 29
checkbox input "false"
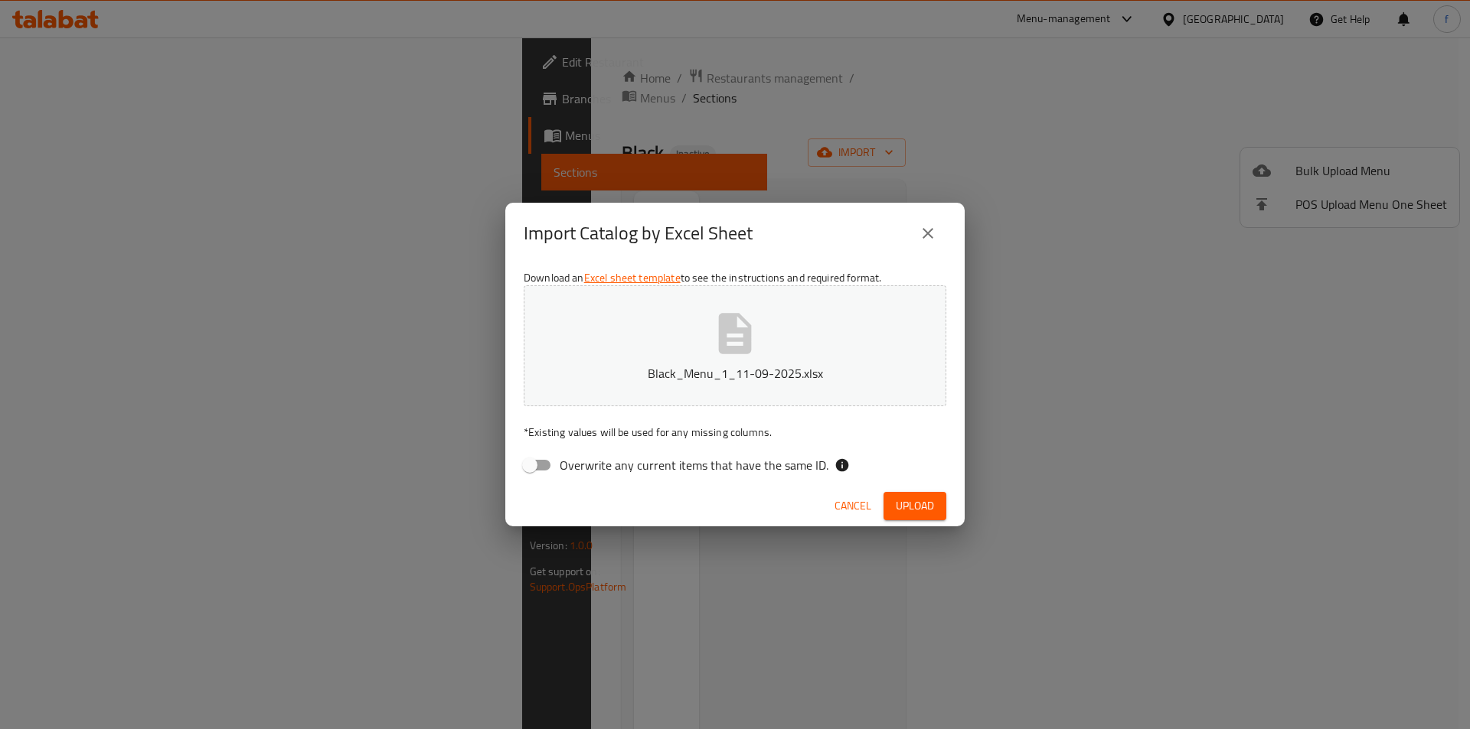
click at [938, 514] on button "Upload" at bounding box center [914, 506] width 63 height 28
click at [938, 490] on div "Cancel Upload" at bounding box center [734, 506] width 459 height 41
click at [933, 495] on button "Upload" at bounding box center [914, 506] width 63 height 28
click at [916, 526] on div "Cancel Upload" at bounding box center [734, 506] width 459 height 41
click at [923, 503] on span "Upload" at bounding box center [915, 506] width 38 height 19
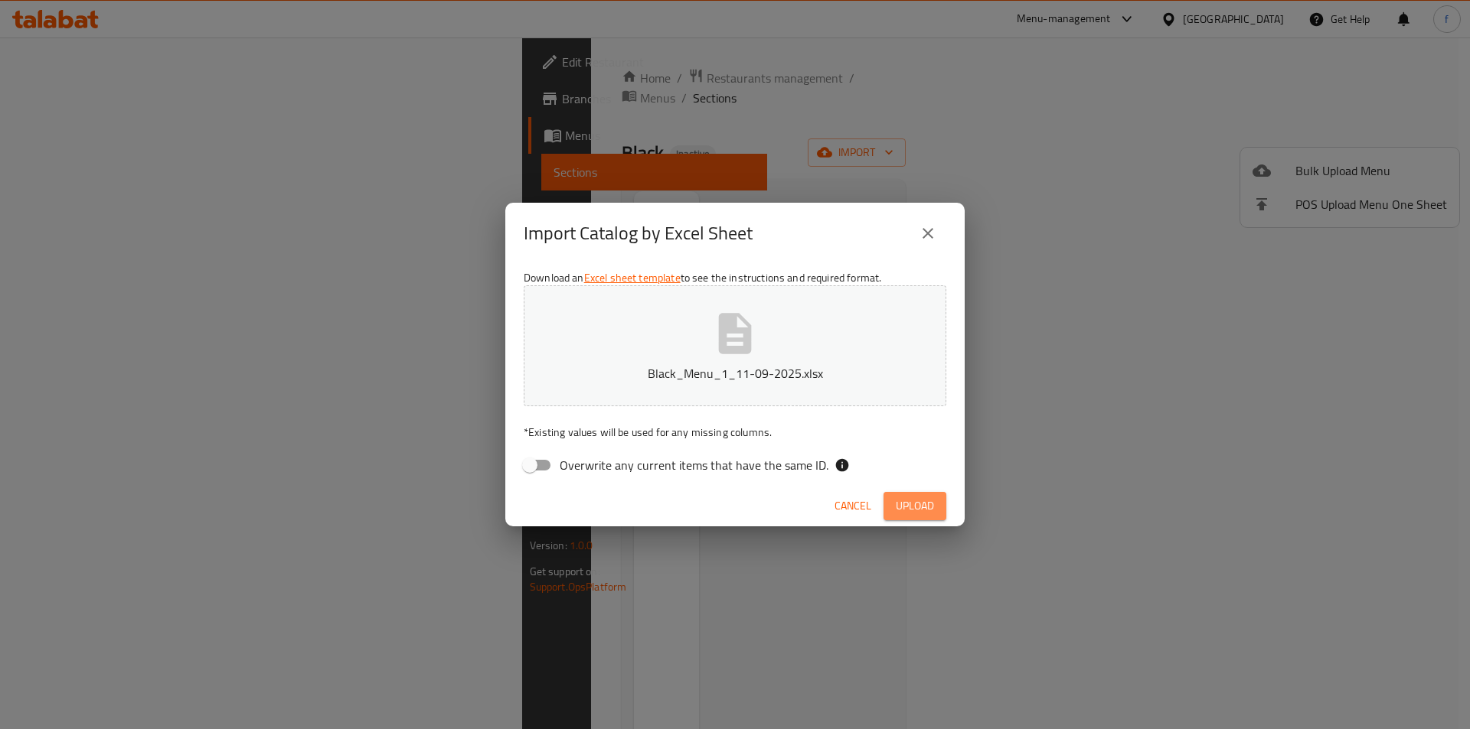
click at [923, 503] on span "Upload" at bounding box center [915, 506] width 38 height 19
click at [787, 350] on button "Black_Menu_1_11-09-2025.xlsx" at bounding box center [735, 345] width 422 height 121
click at [909, 505] on span "Upload" at bounding box center [915, 506] width 38 height 19
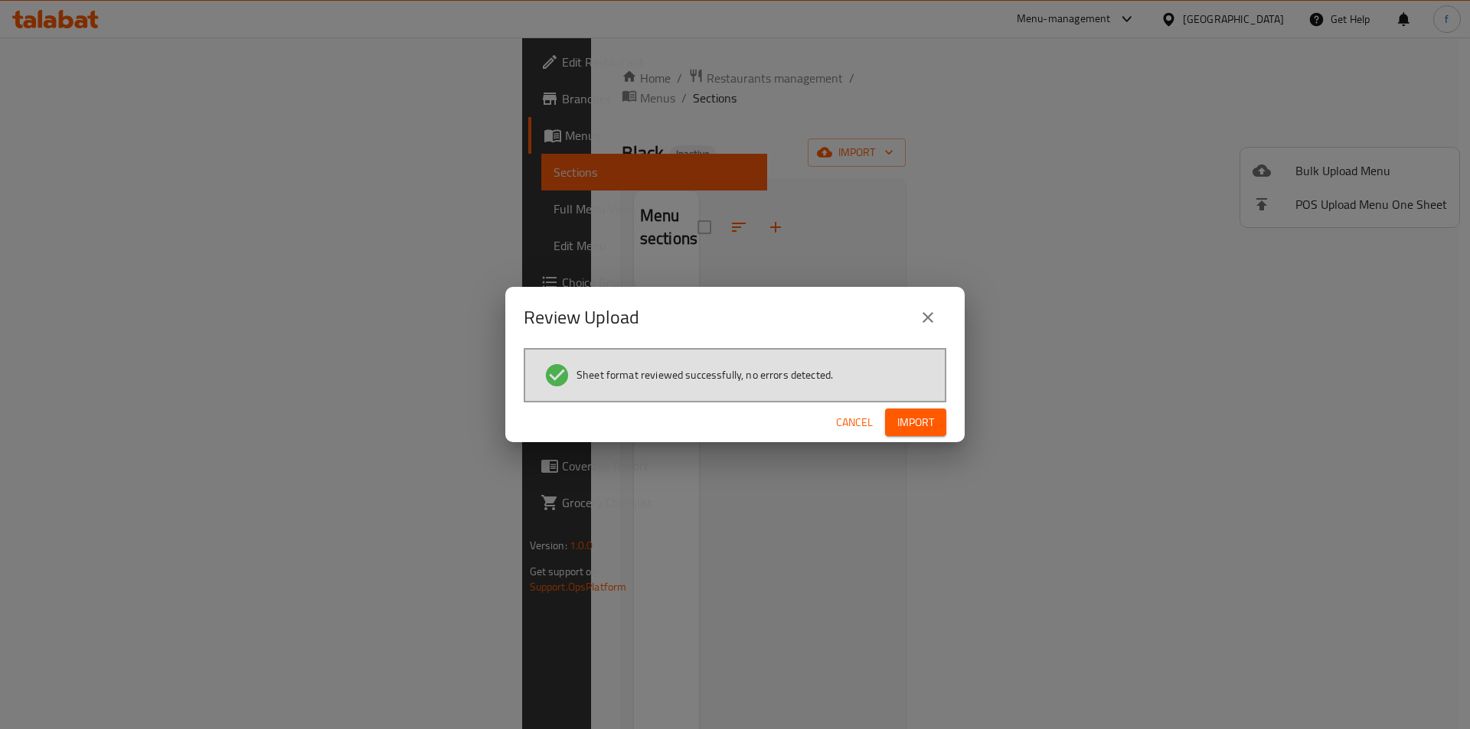
click at [892, 423] on button "Import" at bounding box center [915, 423] width 61 height 28
click at [1248, 341] on div "Review Upload Sheet format reviewed successfully, no errors detected. Cancel" at bounding box center [735, 364] width 1470 height 729
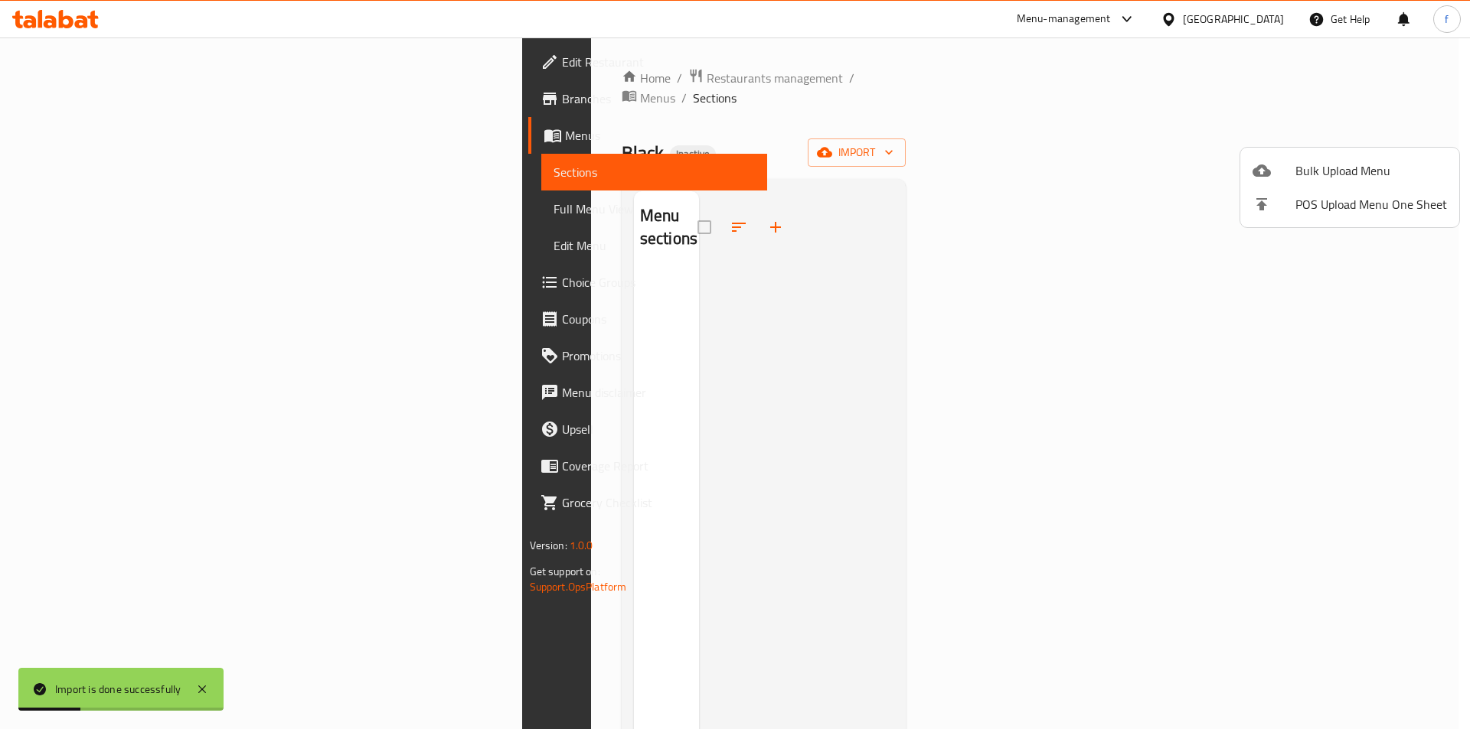
click at [703, 347] on div at bounding box center [735, 364] width 1470 height 729
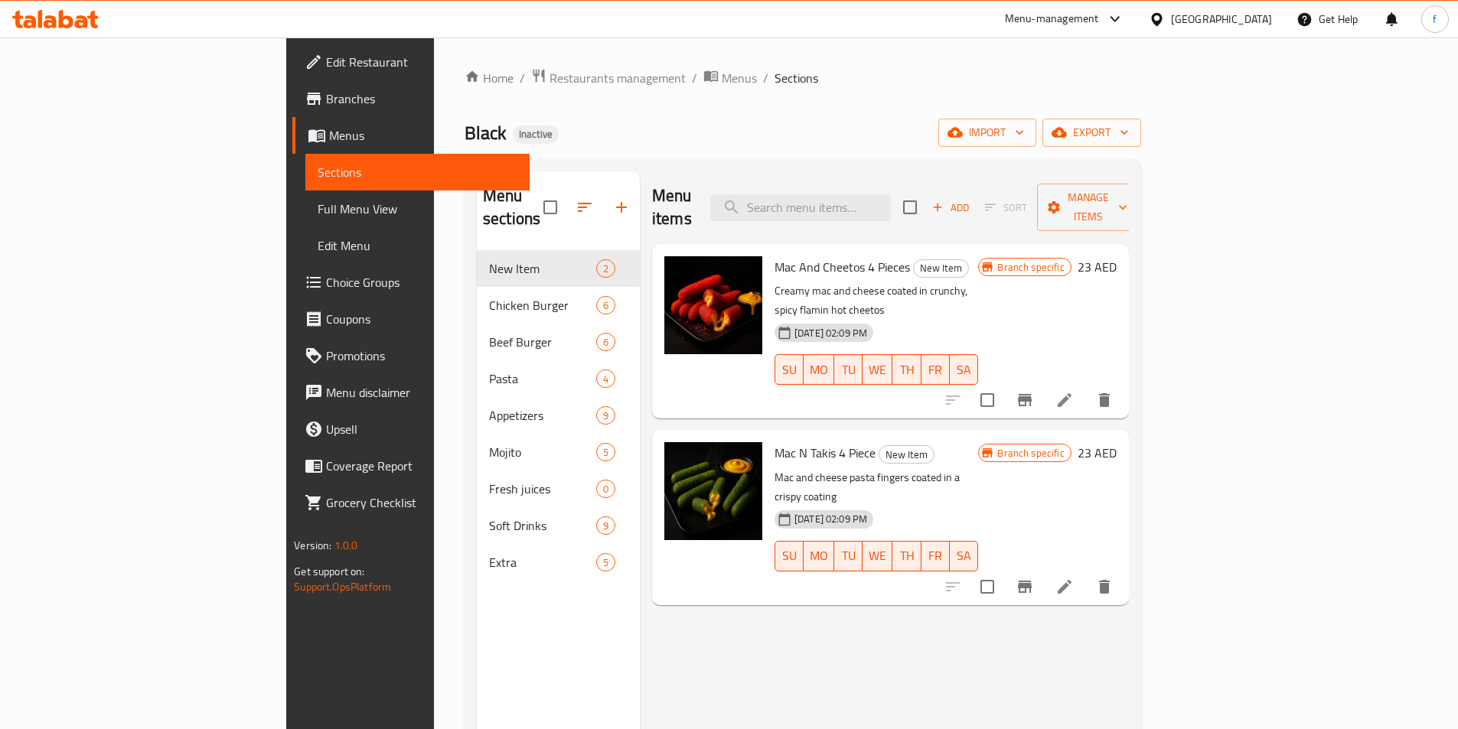
click at [768, 359] on div "Mac And Cheetos 4 Pieces New Item Creamy mac and cheese coated in crunchy, spic…" at bounding box center [876, 331] width 216 height 162
click at [318, 209] on span "Full Menu View" at bounding box center [418, 209] width 200 height 18
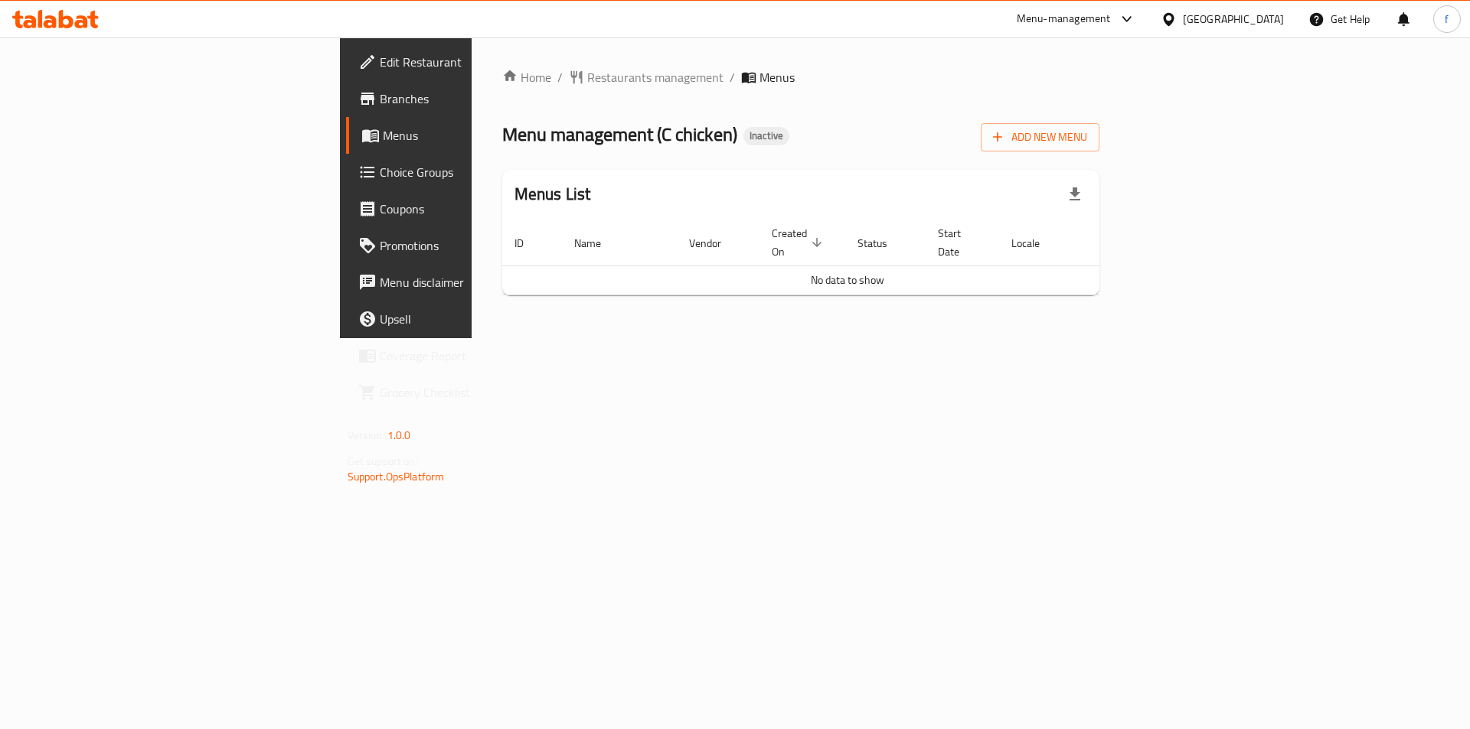
click at [380, 98] on span "Branches" at bounding box center [477, 99] width 194 height 18
